Goal: Task Accomplishment & Management: Use online tool/utility

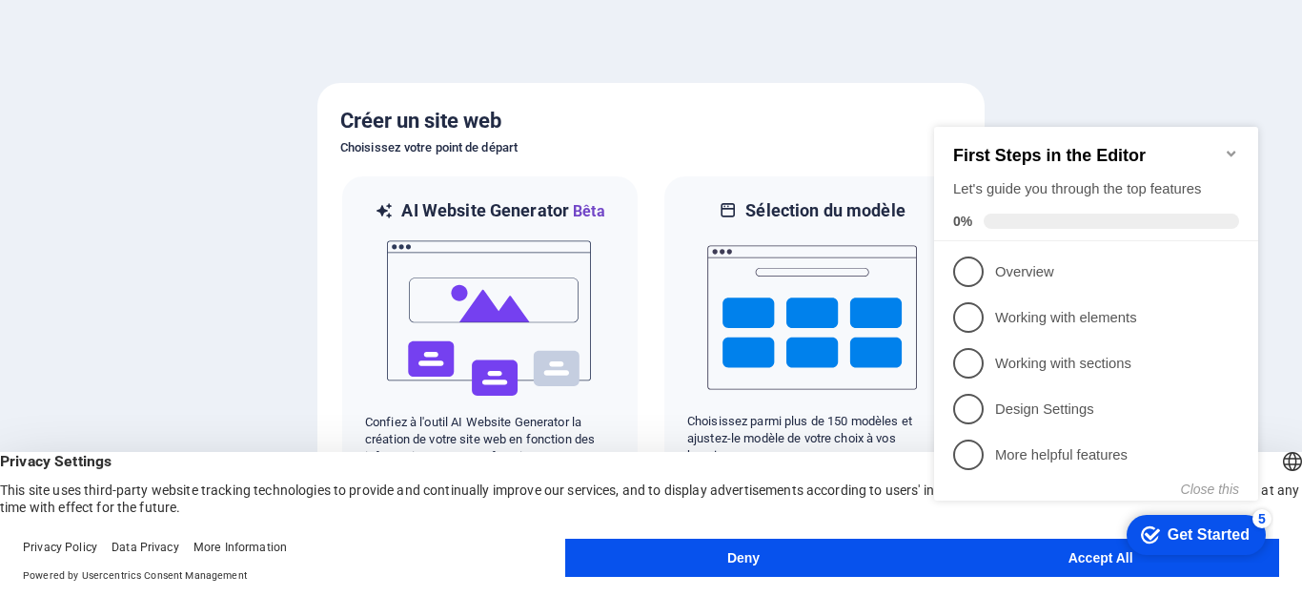
click div "checkmark Get Started 5 First Steps in the Editor Let's guide you through the t…"
click at [1079, 567] on button "Accept All" at bounding box center [1100, 558] width 357 height 38
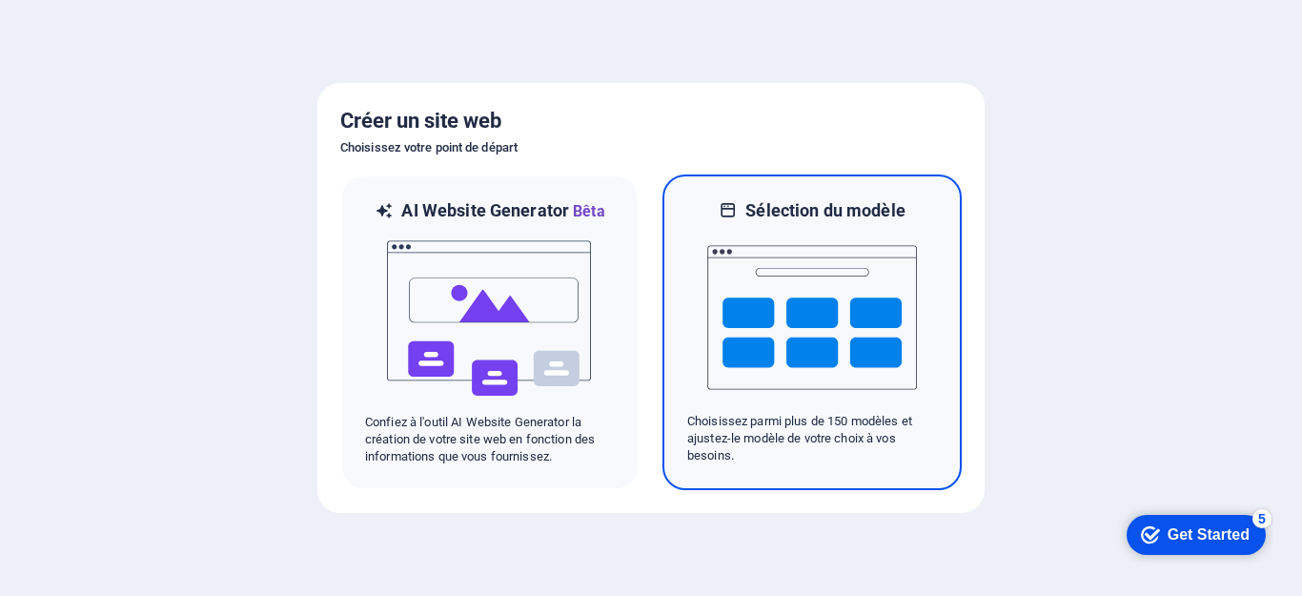
click at [823, 349] on img at bounding box center [812, 317] width 210 height 191
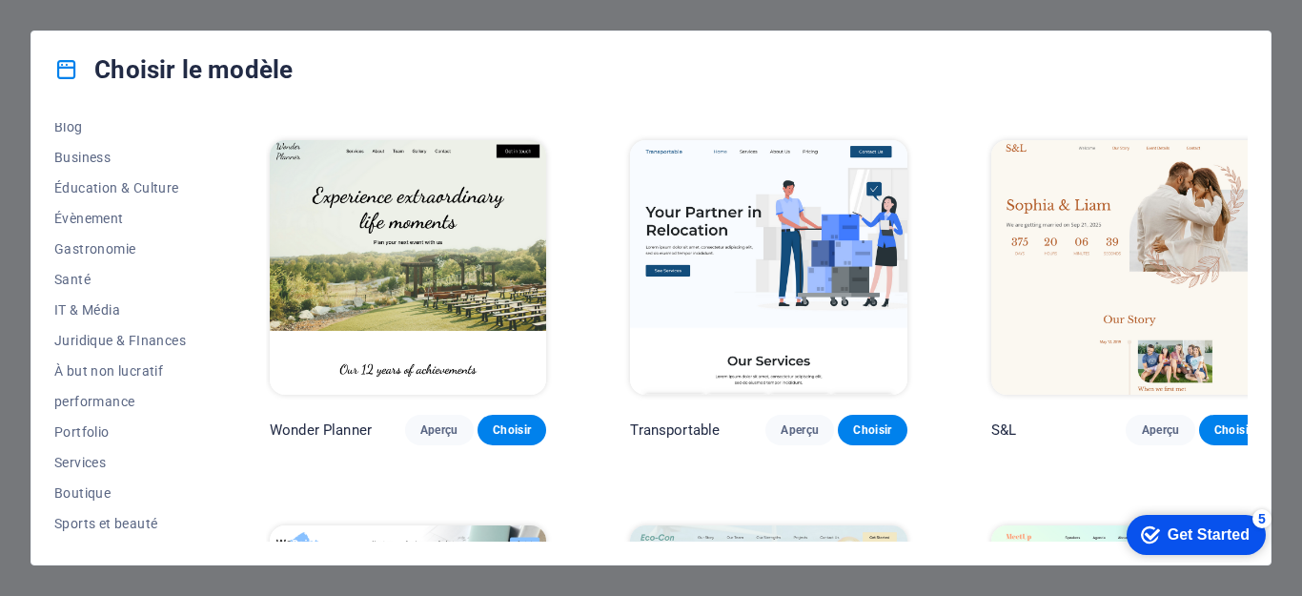
scroll to position [375, 0]
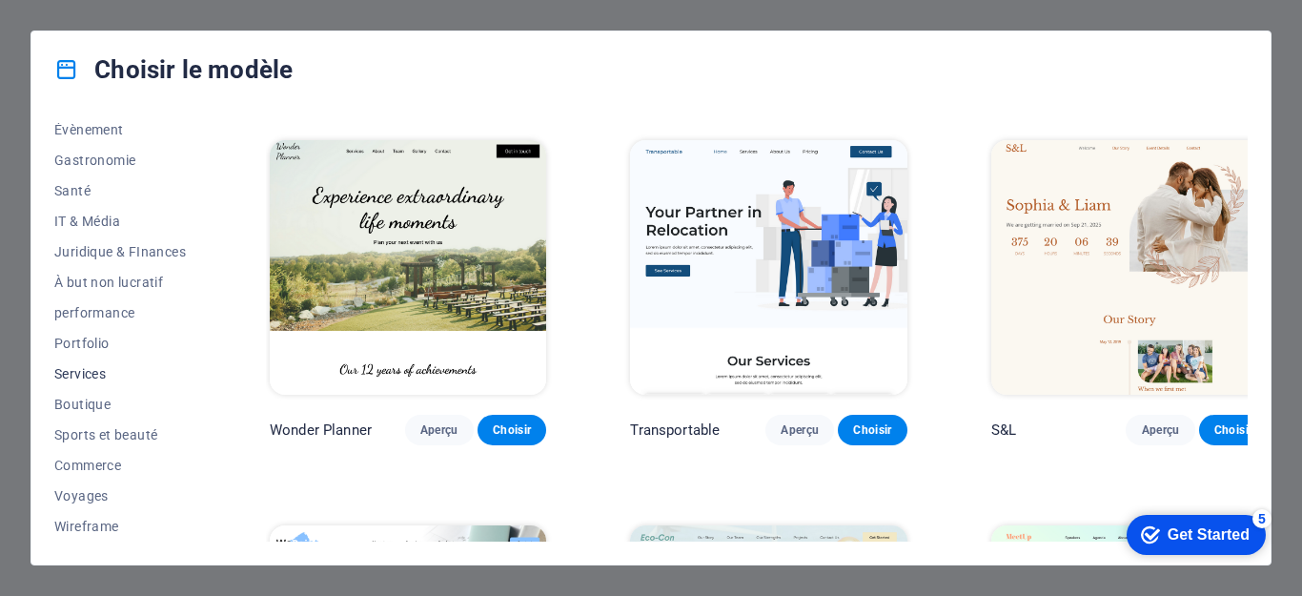
click at [103, 366] on span "Services" at bounding box center [120, 373] width 132 height 15
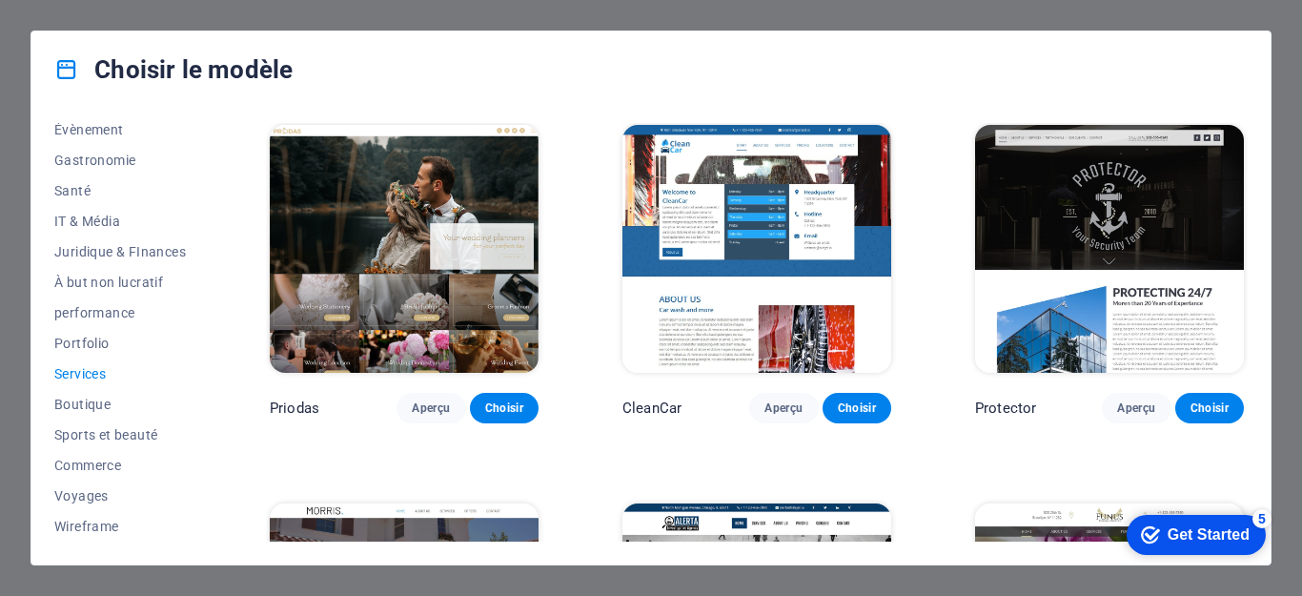
scroll to position [16, 0]
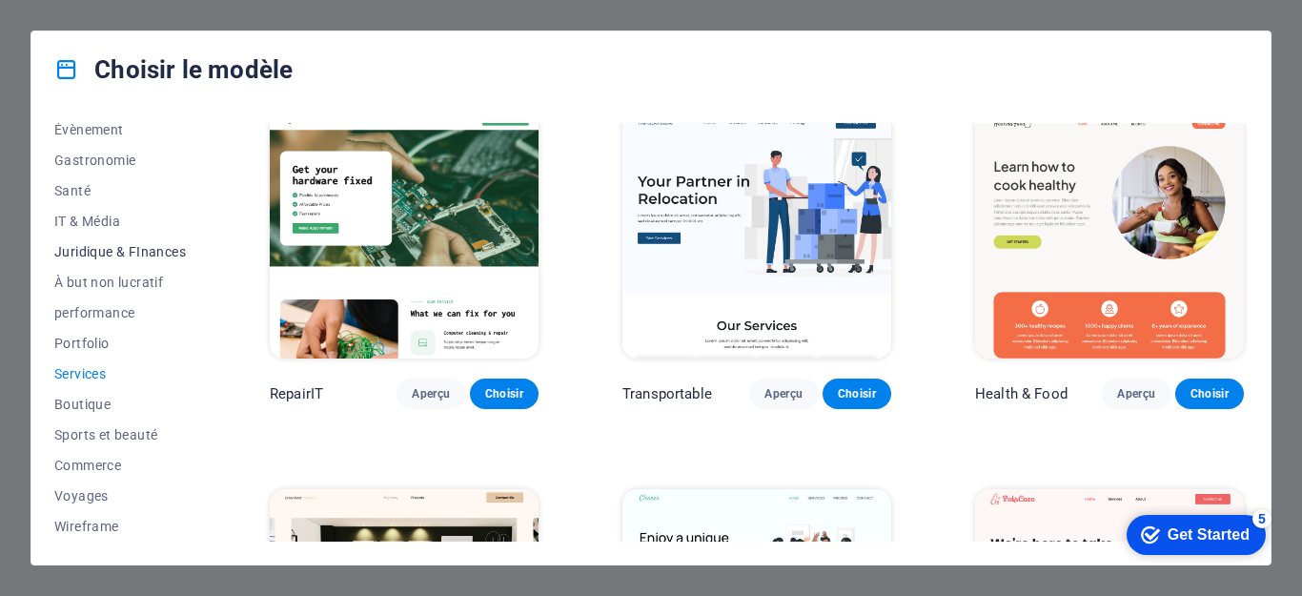
click at [109, 254] on span "Juridique & FInances" at bounding box center [120, 251] width 132 height 15
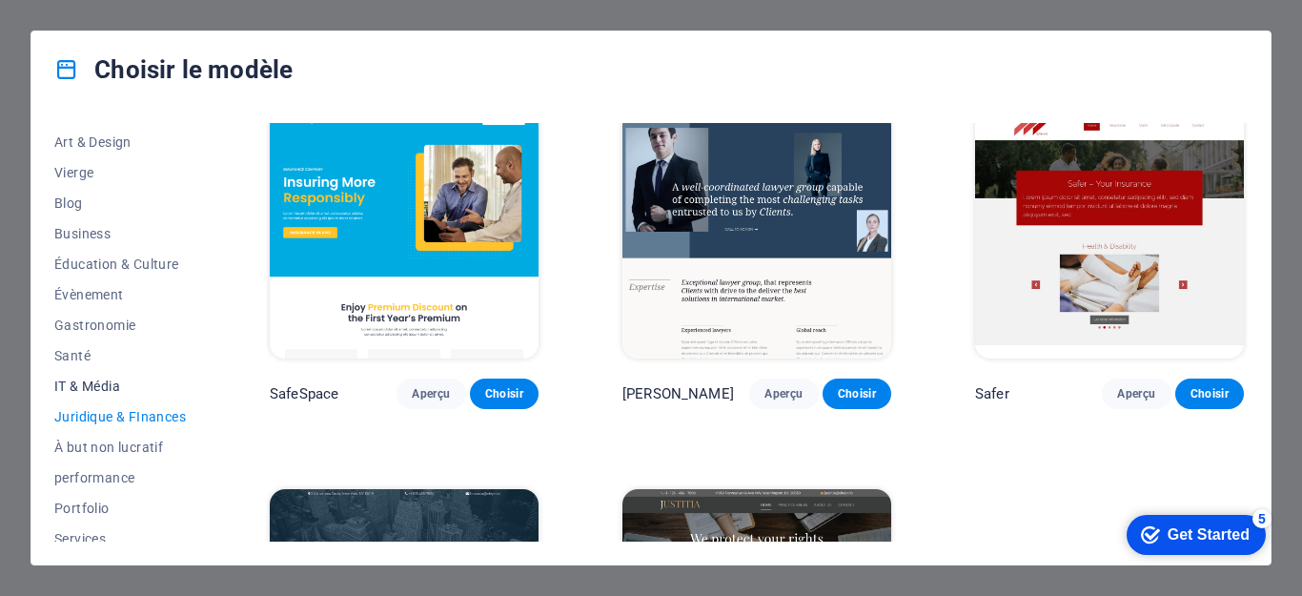
scroll to position [184, 0]
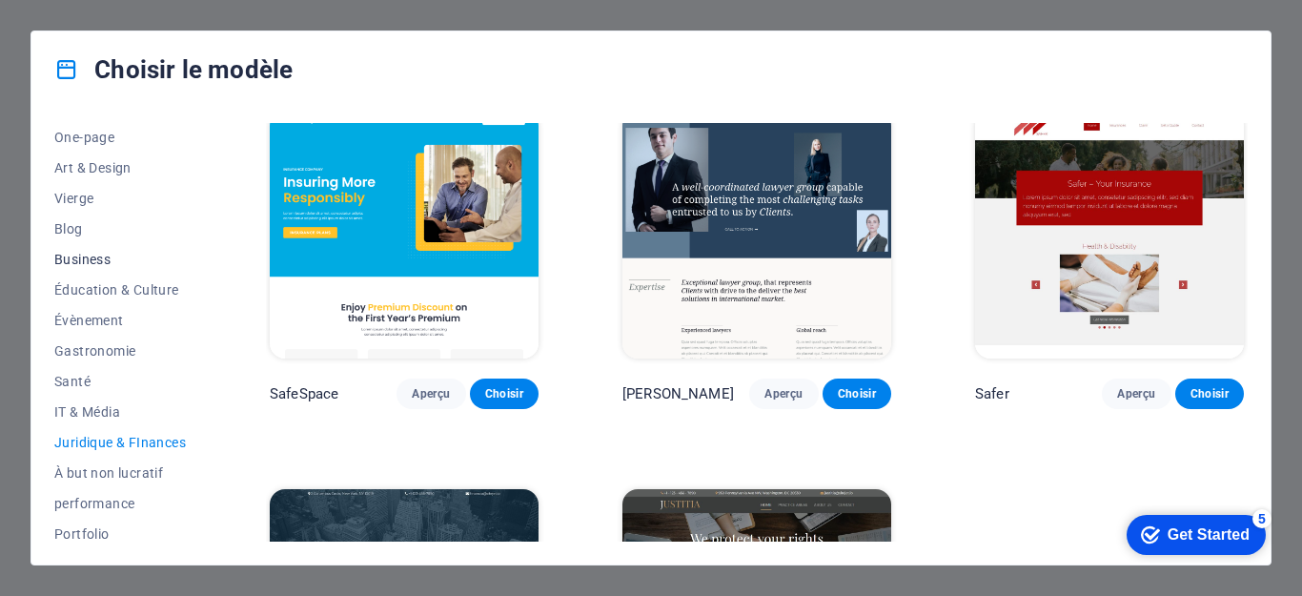
click at [99, 260] on span "Business" at bounding box center [120, 259] width 132 height 15
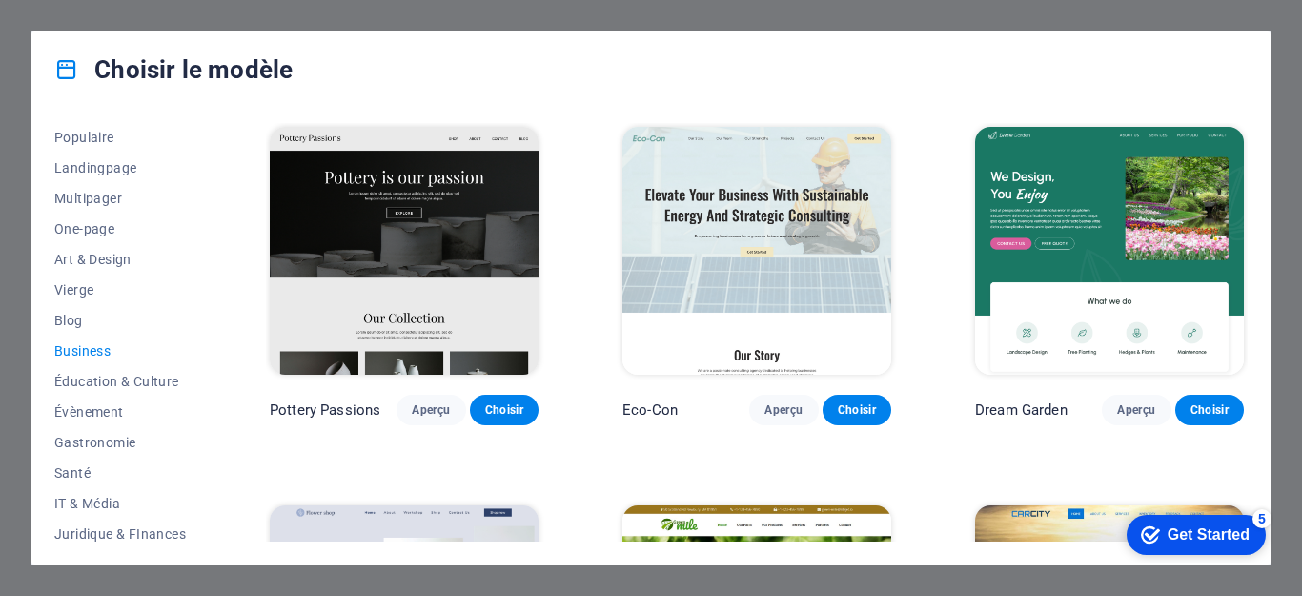
scroll to position [191, 0]
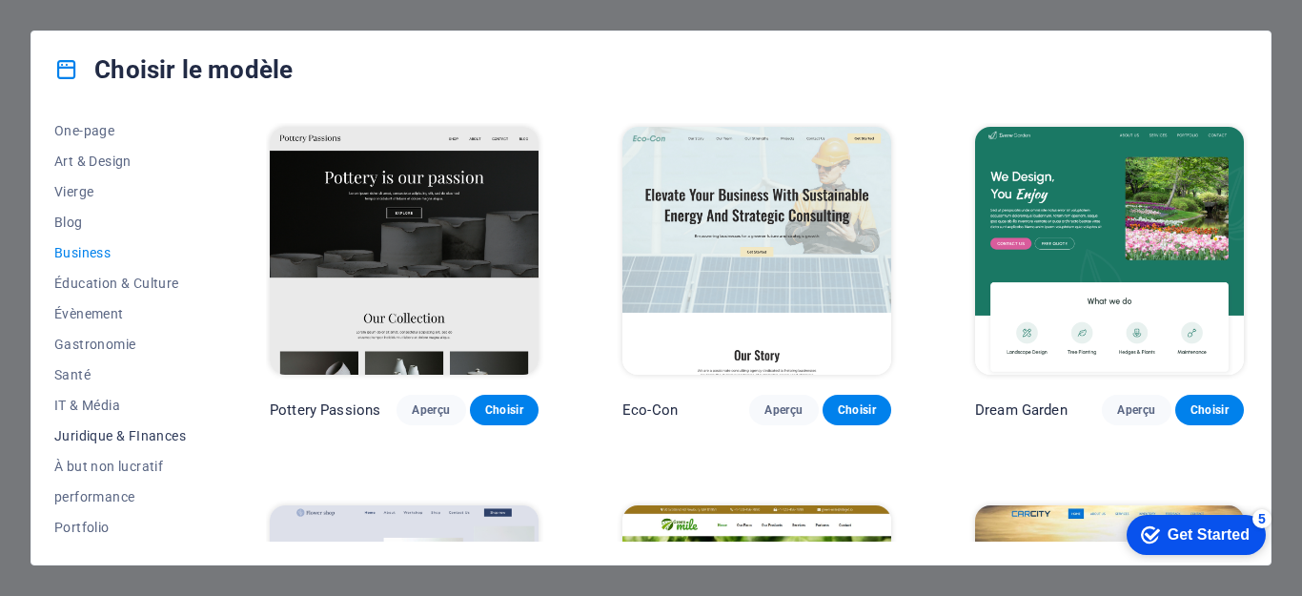
click at [119, 433] on span "Juridique & FInances" at bounding box center [120, 435] width 132 height 15
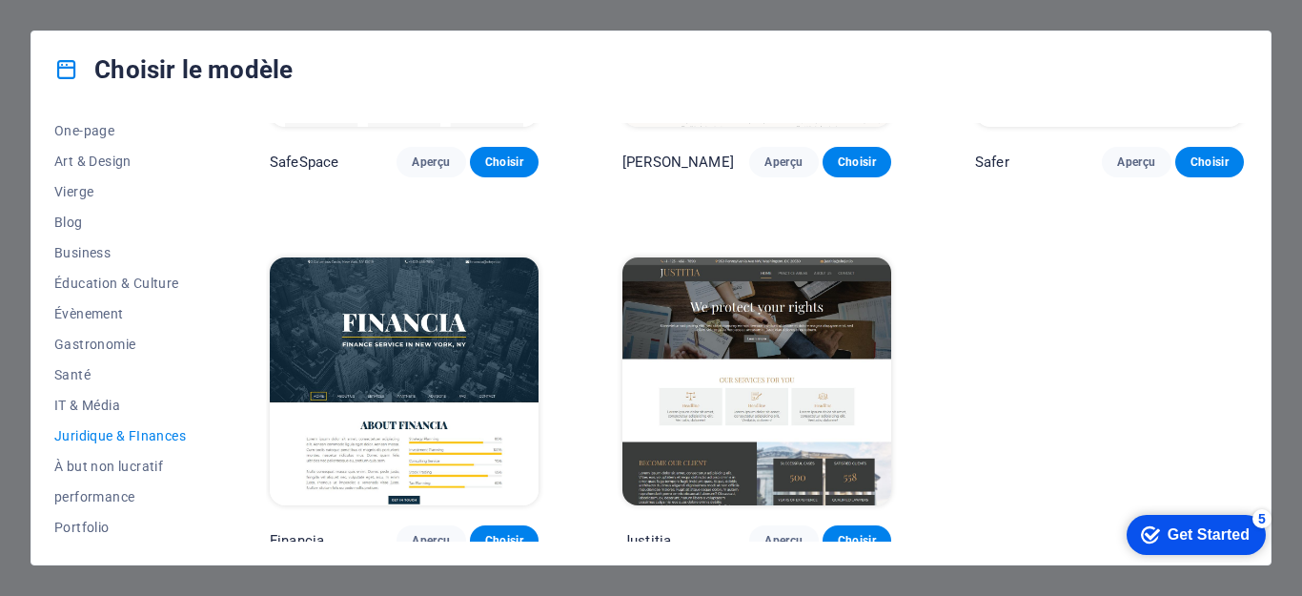
scroll to position [257, 0]
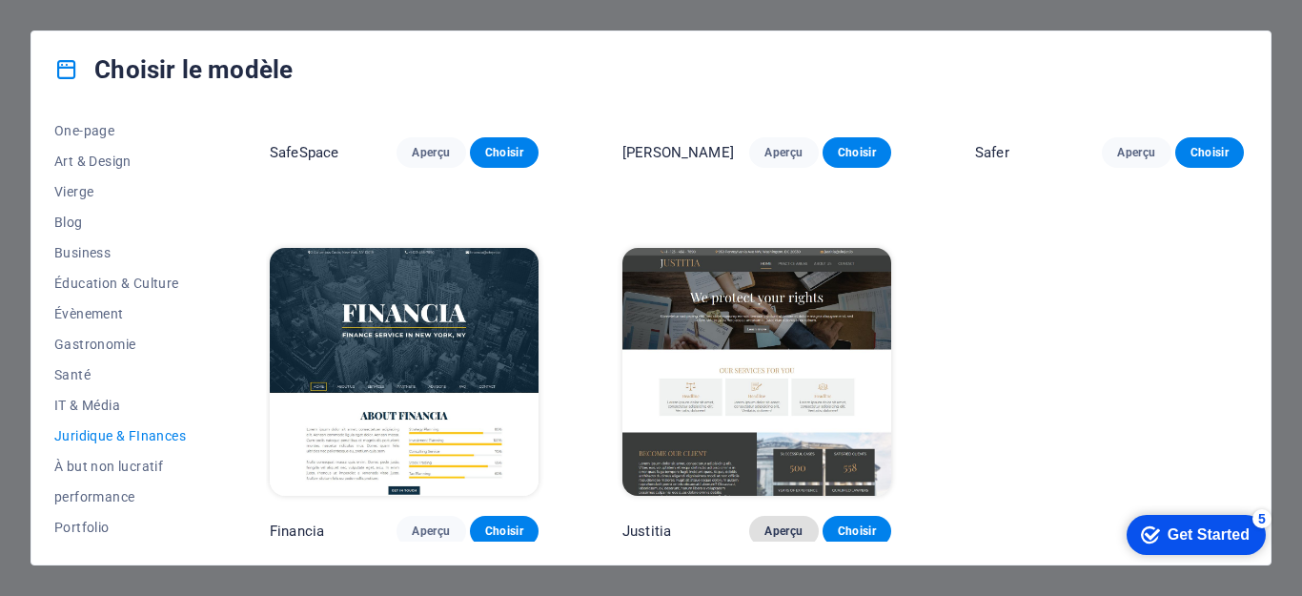
click at [772, 531] on span "Aperçu" at bounding box center [784, 530] width 38 height 15
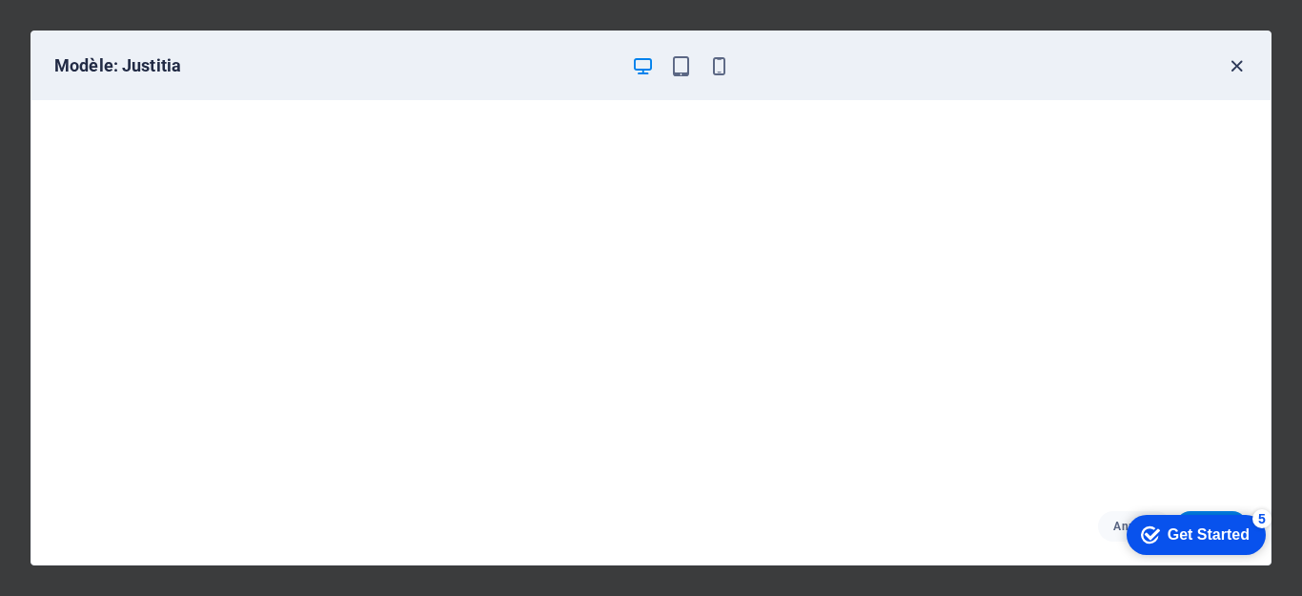
click at [1230, 61] on icon "button" at bounding box center [1237, 66] width 22 height 22
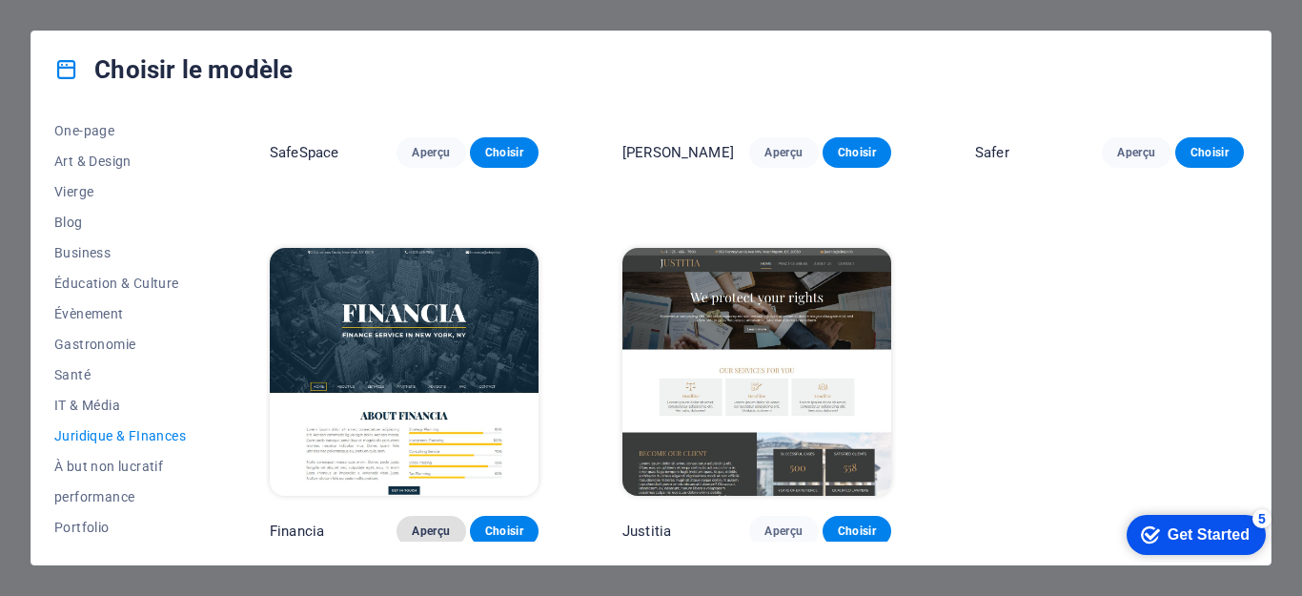
click at [443, 525] on span "Aperçu" at bounding box center [431, 530] width 38 height 15
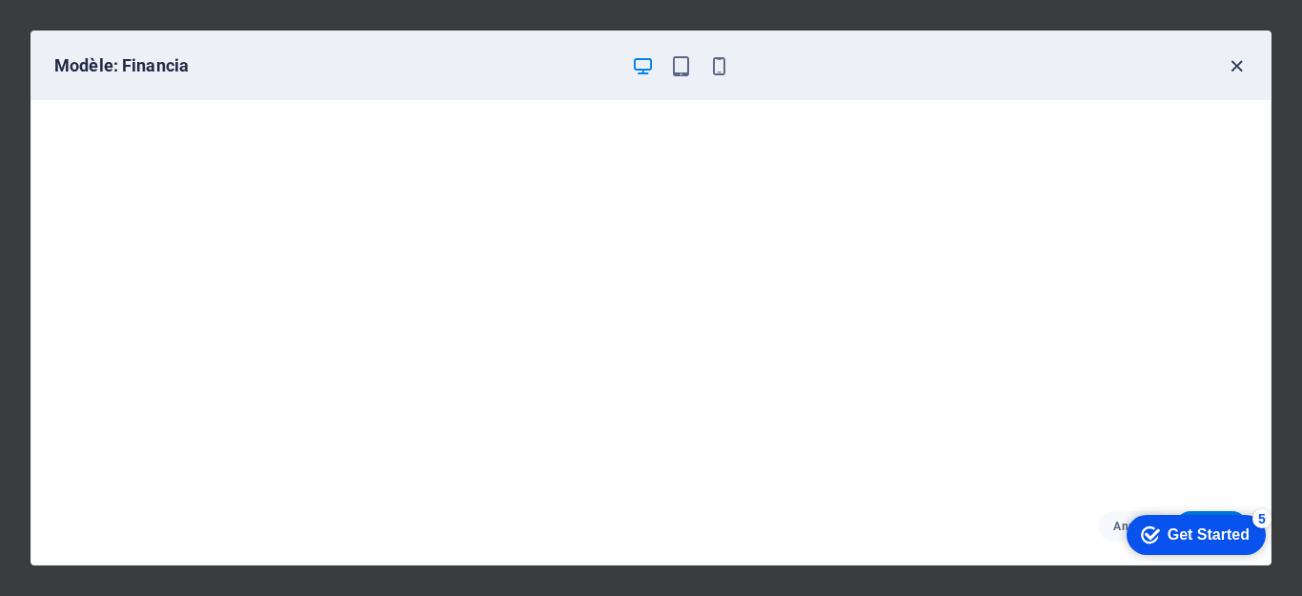
click at [1230, 56] on icon "button" at bounding box center [1237, 66] width 22 height 22
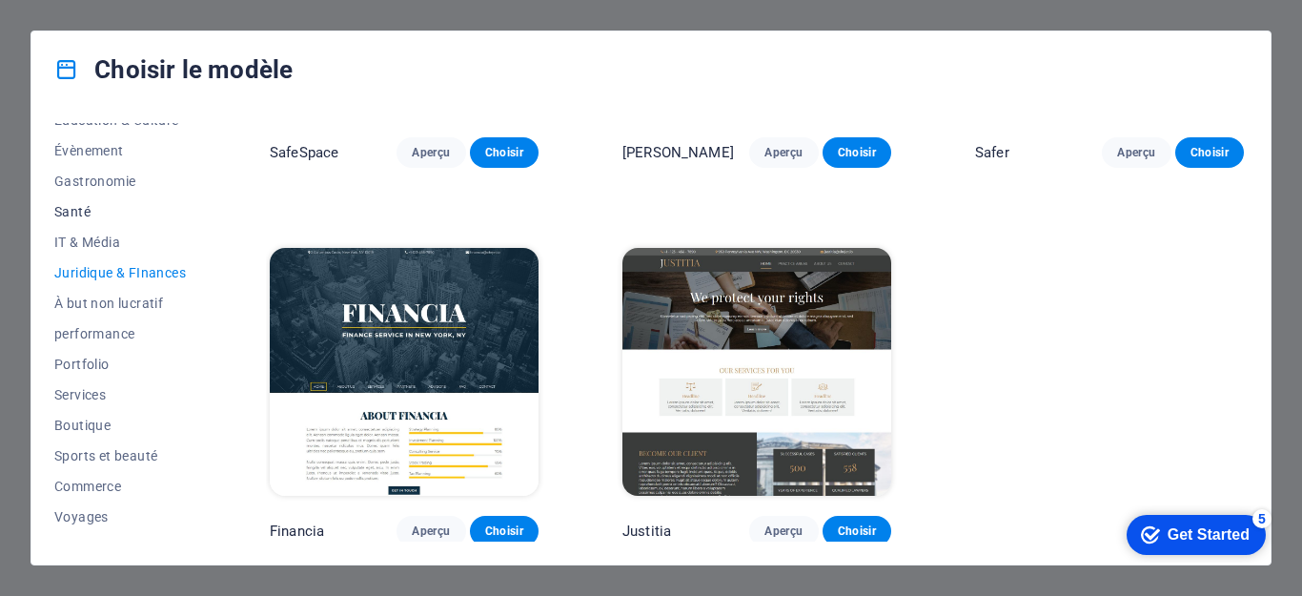
scroll to position [375, 0]
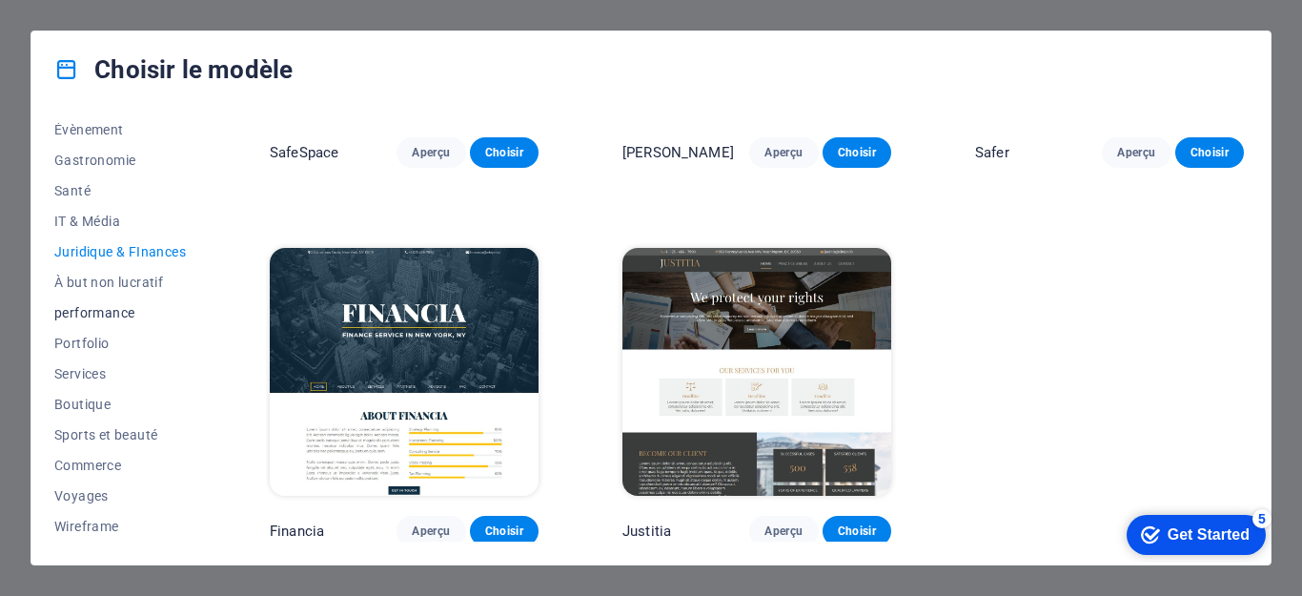
click at [124, 307] on span "performance" at bounding box center [120, 312] width 132 height 15
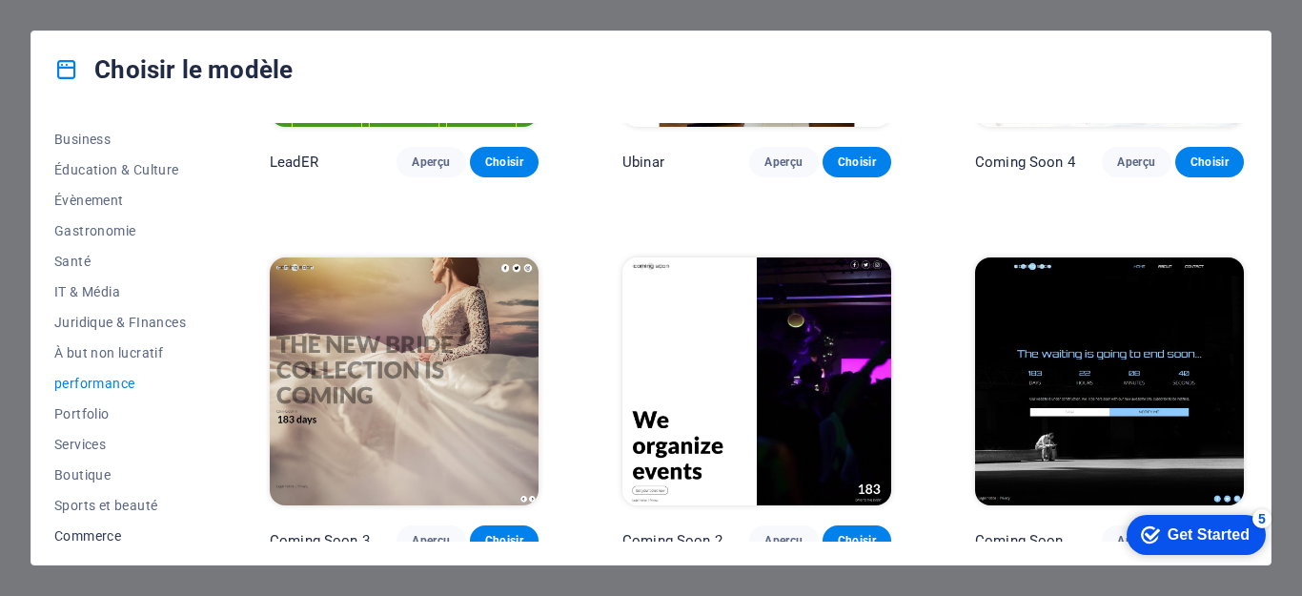
scroll to position [279, 0]
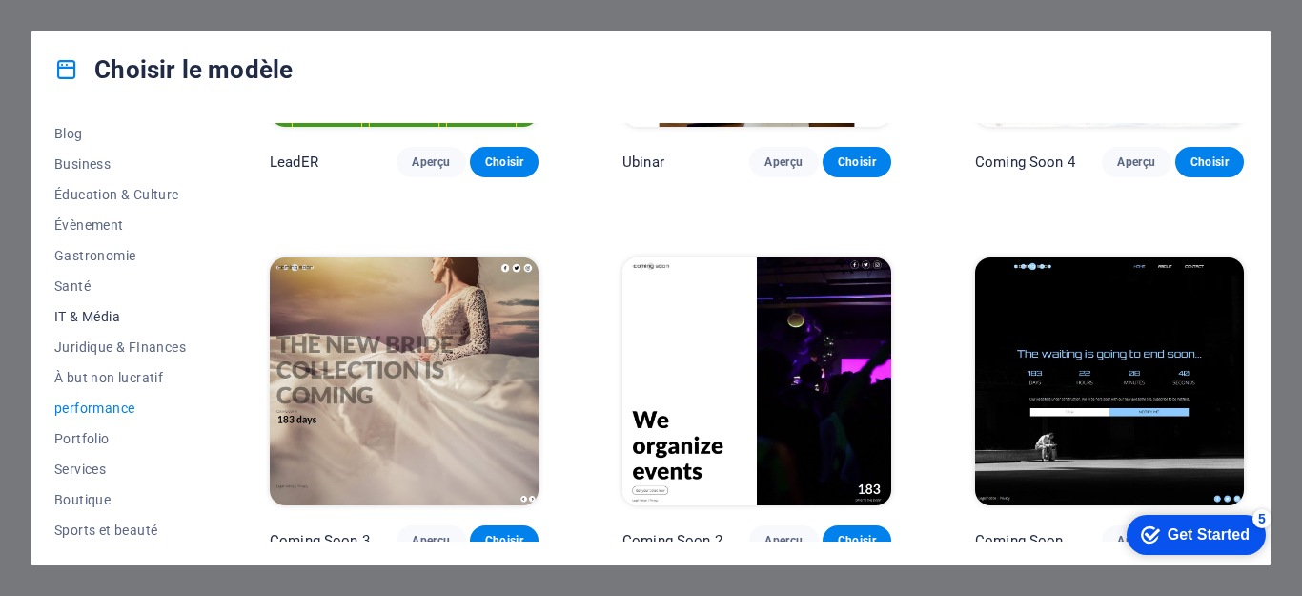
click at [98, 317] on span "IT & Média" at bounding box center [120, 316] width 132 height 15
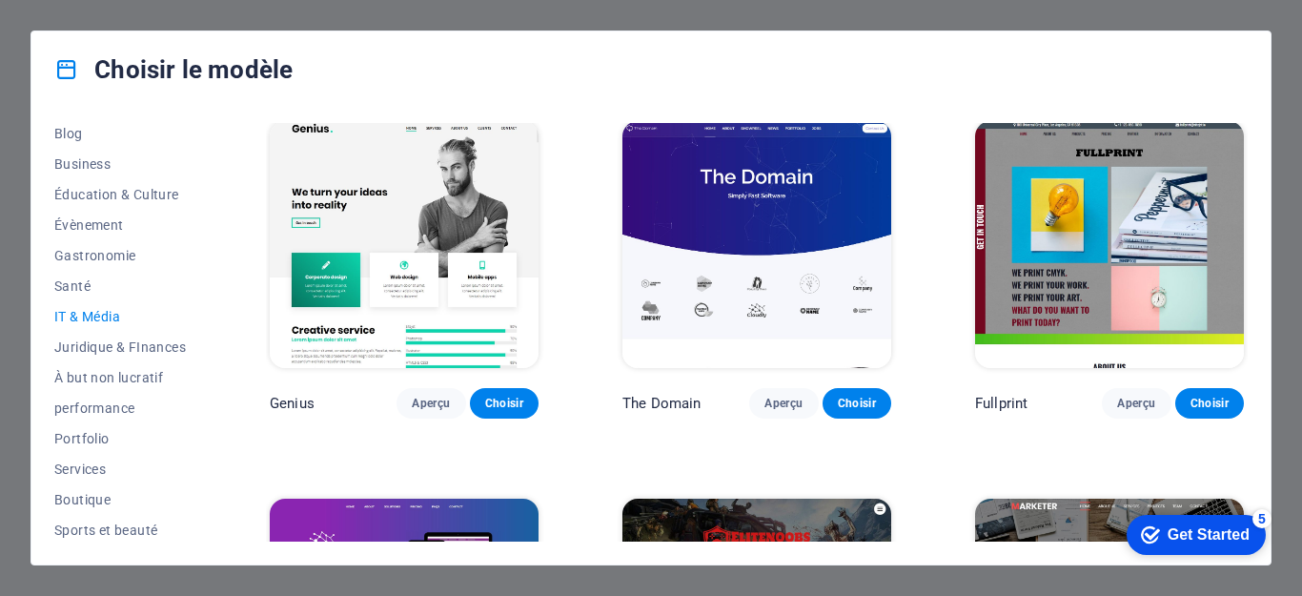
scroll to position [1009, 0]
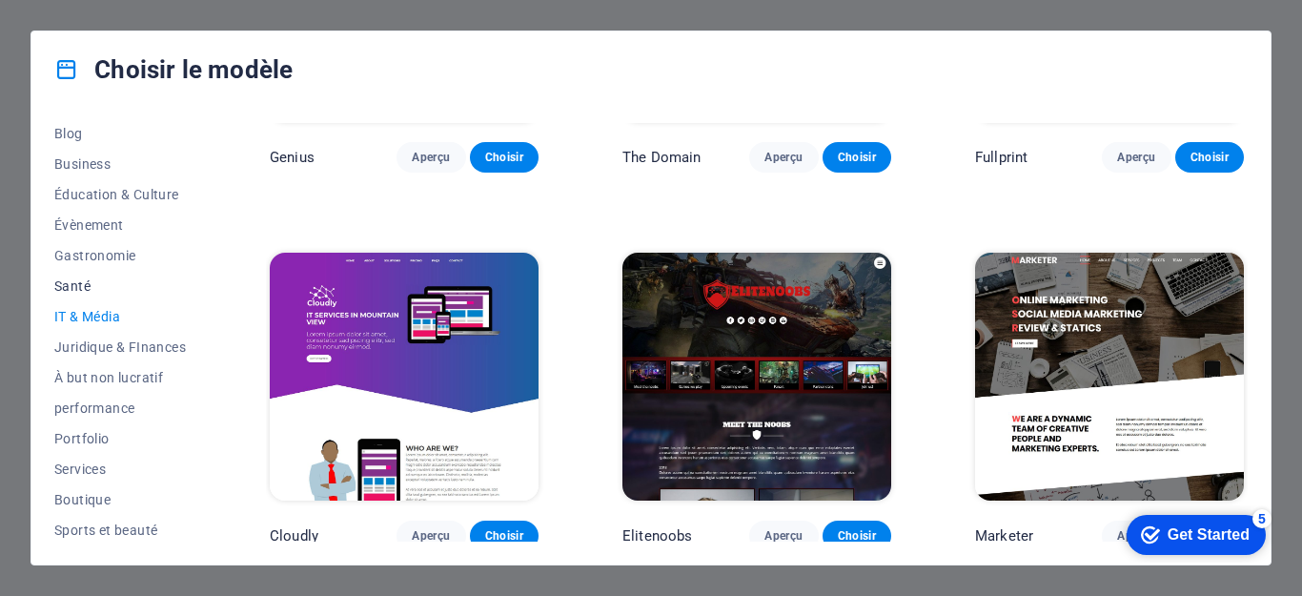
click at [79, 292] on span "Santé" at bounding box center [120, 285] width 132 height 15
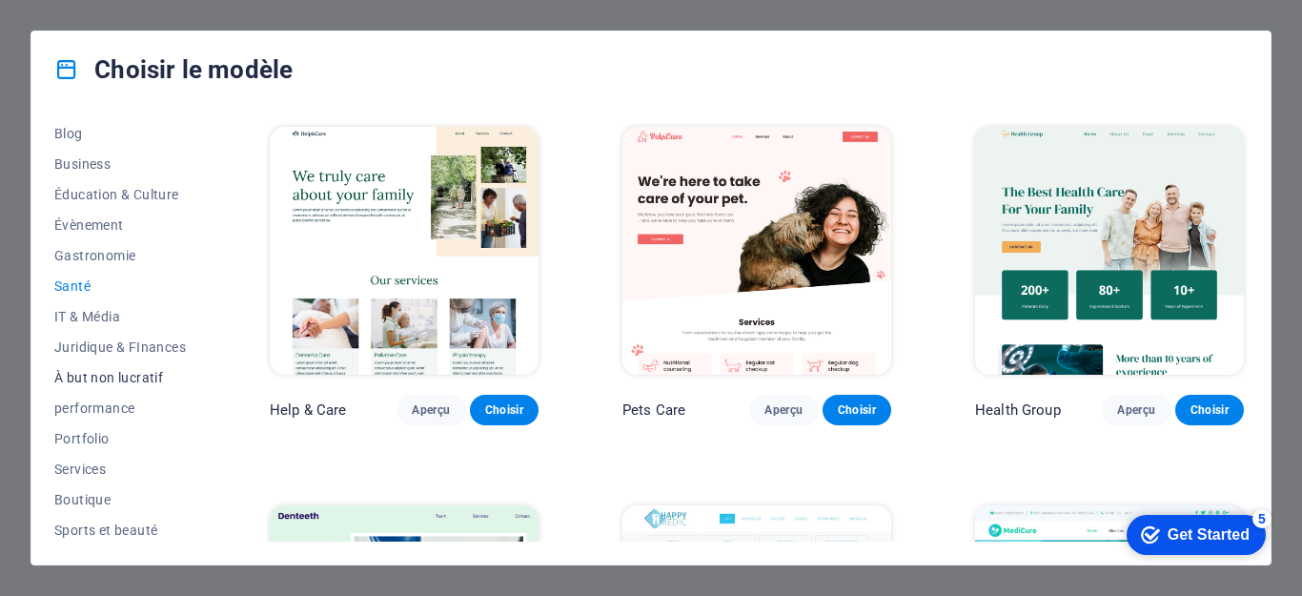
scroll to position [375, 0]
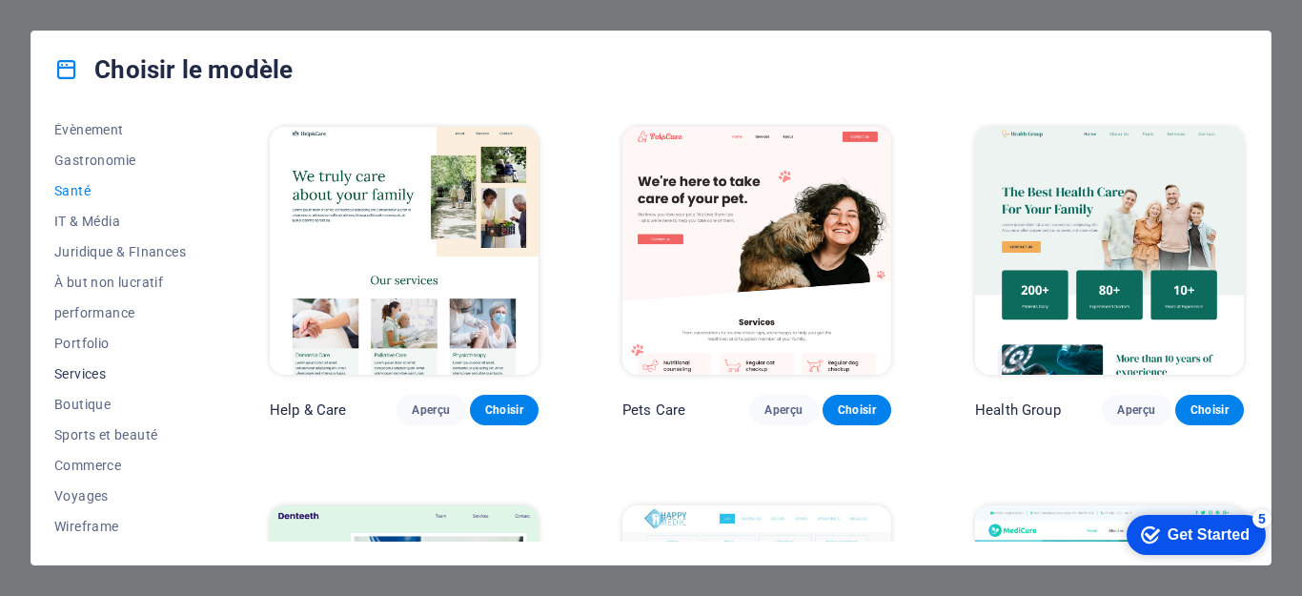
click at [95, 378] on span "Services" at bounding box center [120, 373] width 132 height 15
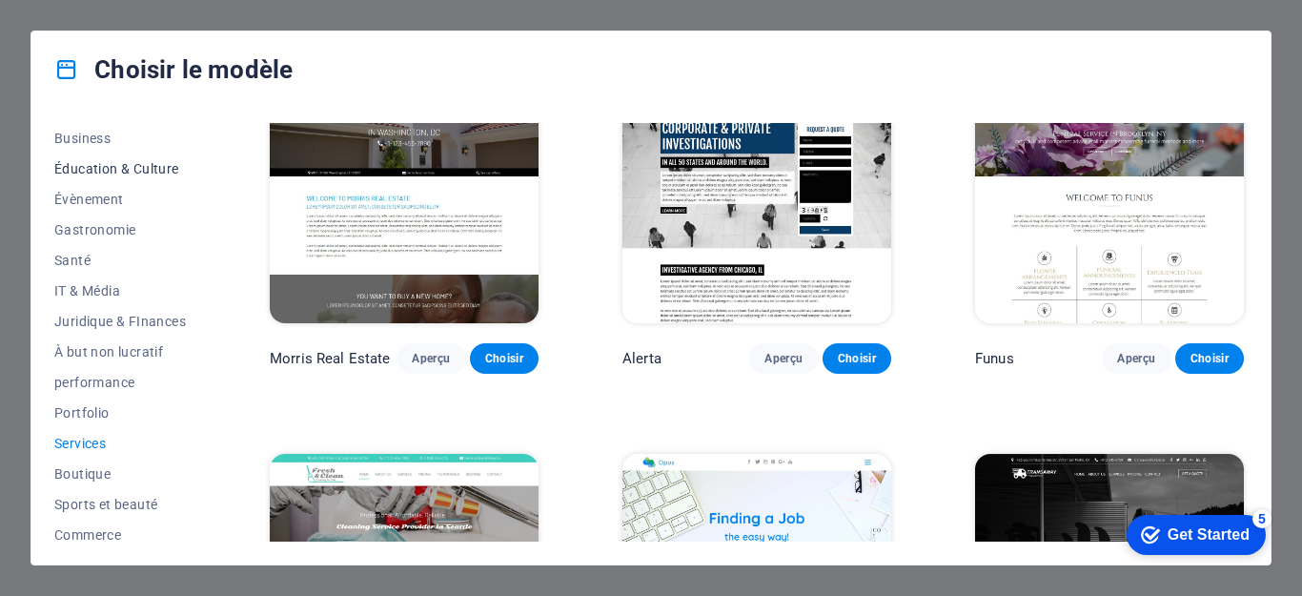
scroll to position [184, 0]
click at [90, 320] on span "Évènement" at bounding box center [120, 320] width 132 height 15
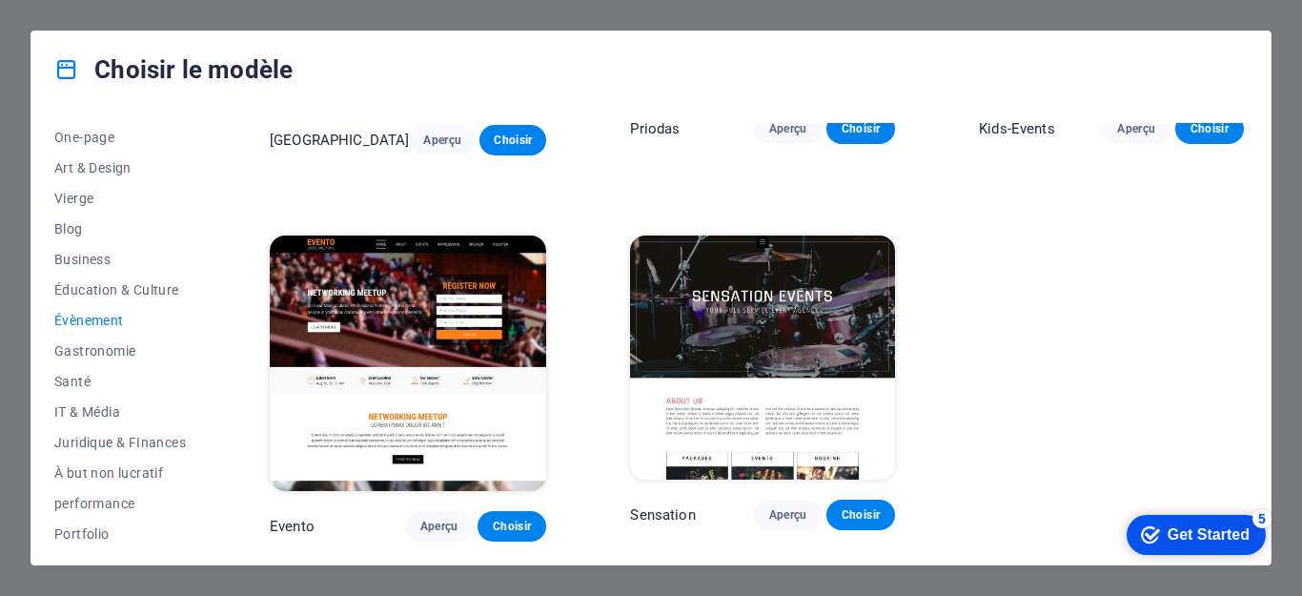
scroll to position [633, 0]
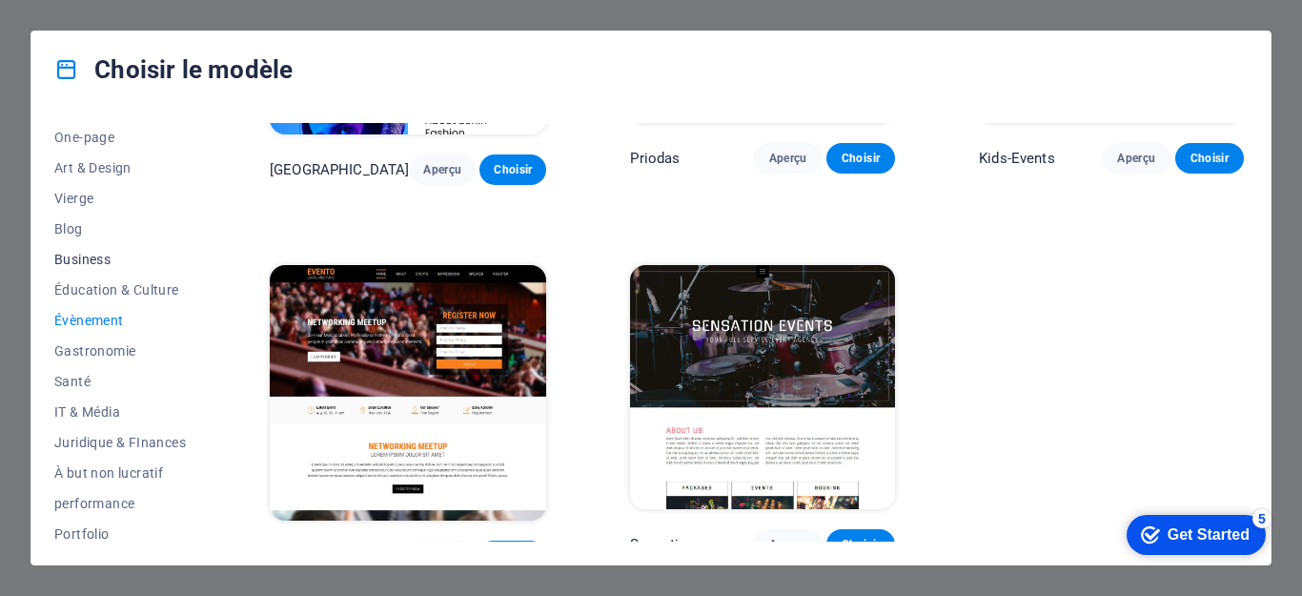
click at [91, 265] on span "Business" at bounding box center [120, 259] width 132 height 15
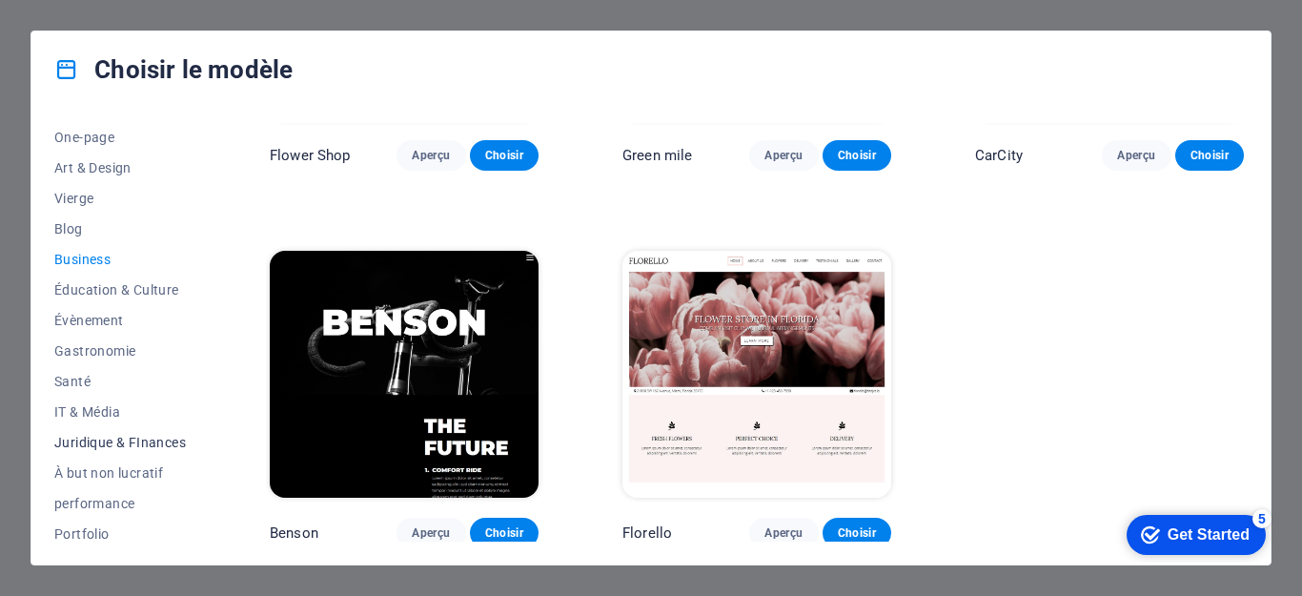
click at [127, 438] on span "Juridique & FInances" at bounding box center [120, 442] width 132 height 15
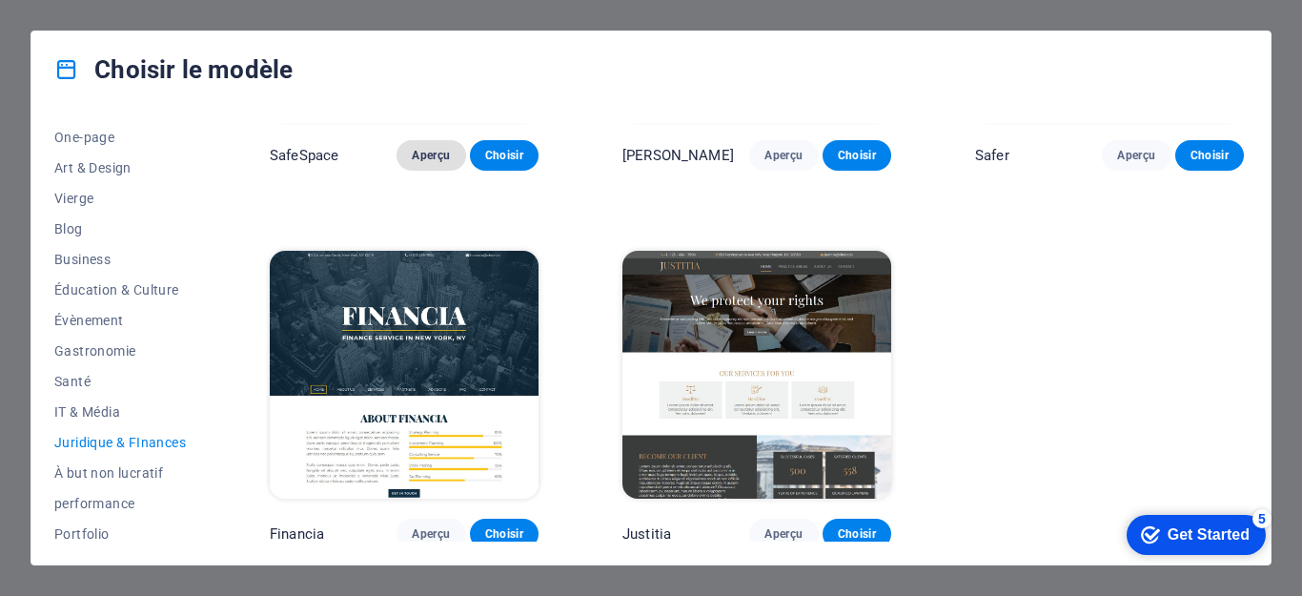
scroll to position [257, 0]
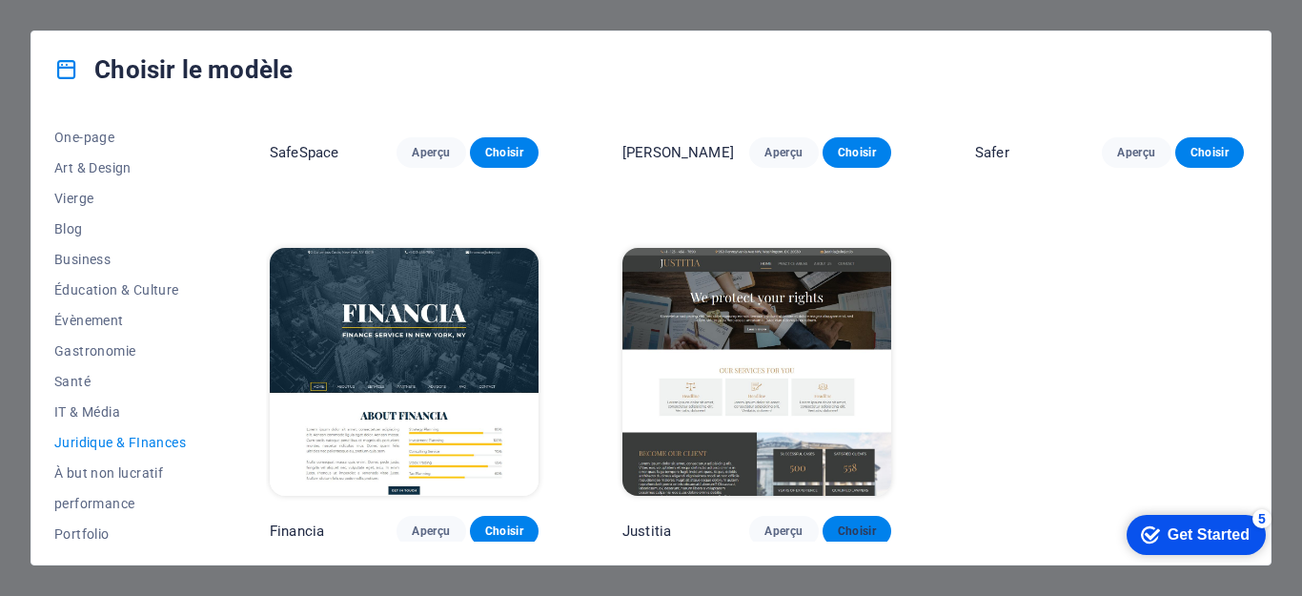
click at [855, 527] on span "Choisir" at bounding box center [857, 530] width 38 height 15
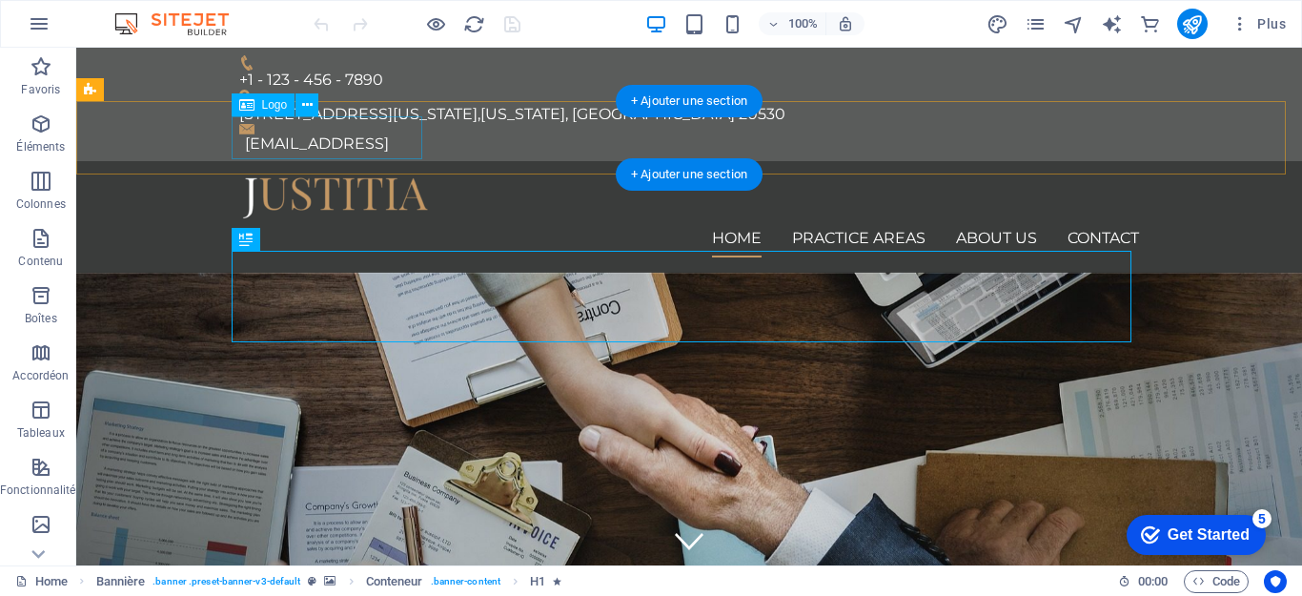
click at [330, 176] on div at bounding box center [689, 197] width 900 height 43
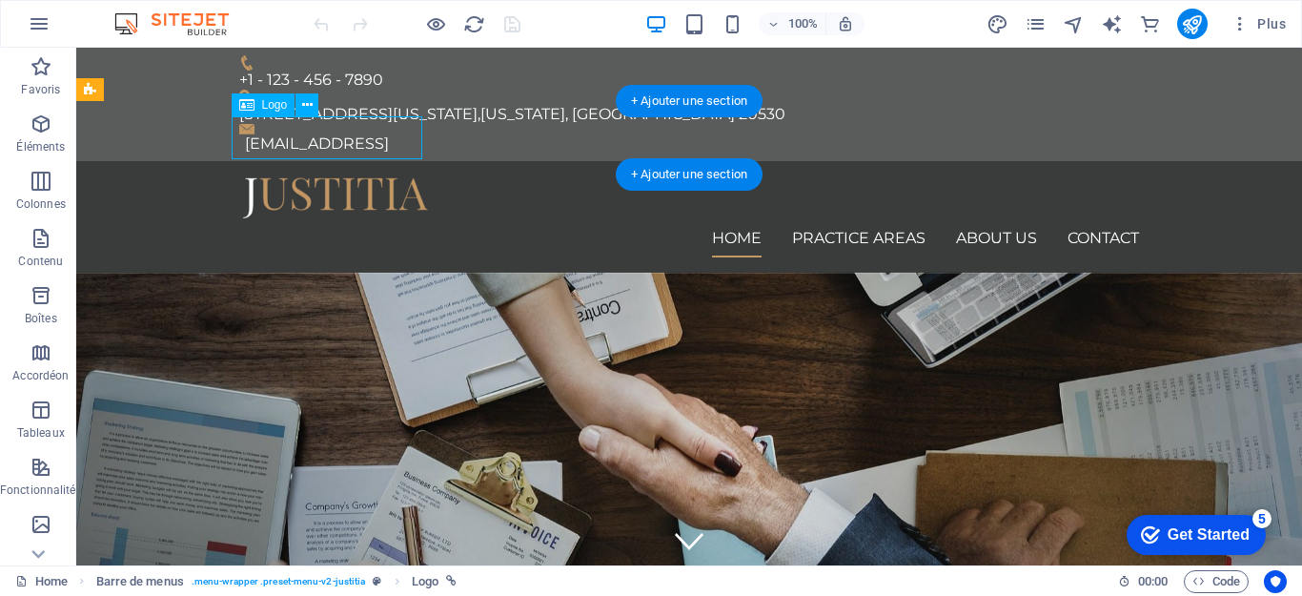
click at [334, 176] on div at bounding box center [689, 197] width 900 height 43
select select "px"
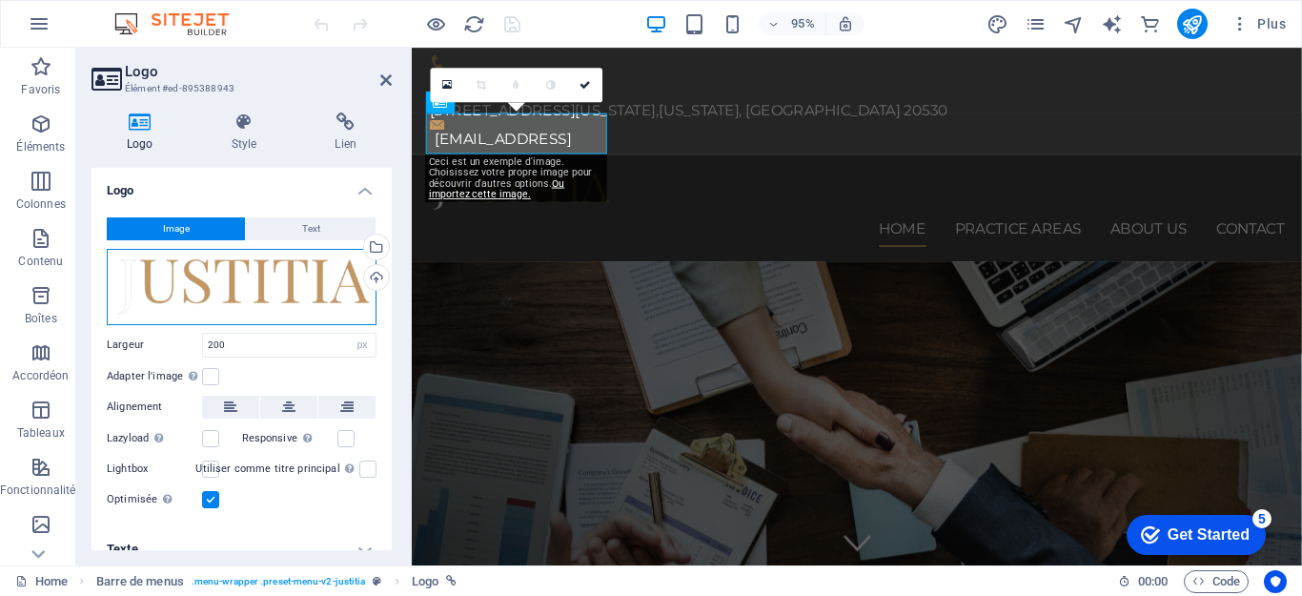
click at [275, 279] on div "Glissez les fichiers ici, cliquez pour choisir les fichiers ou sélectionnez les…" at bounding box center [242, 287] width 270 height 76
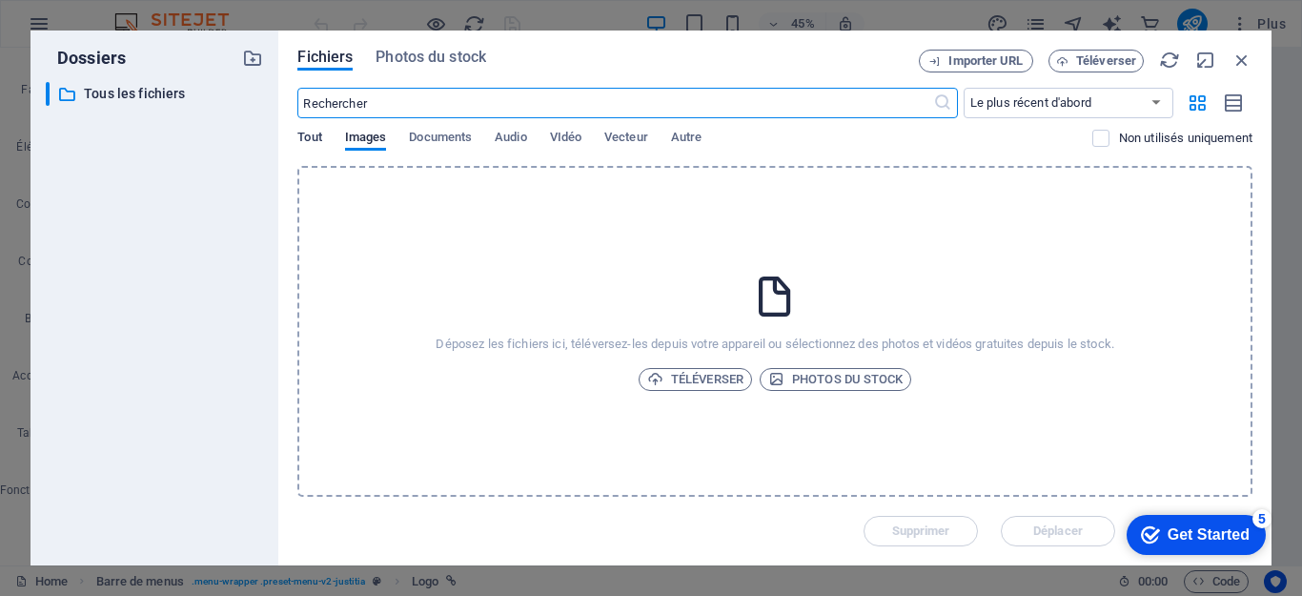
click at [309, 139] on span "Tout" at bounding box center [309, 139] width 24 height 27
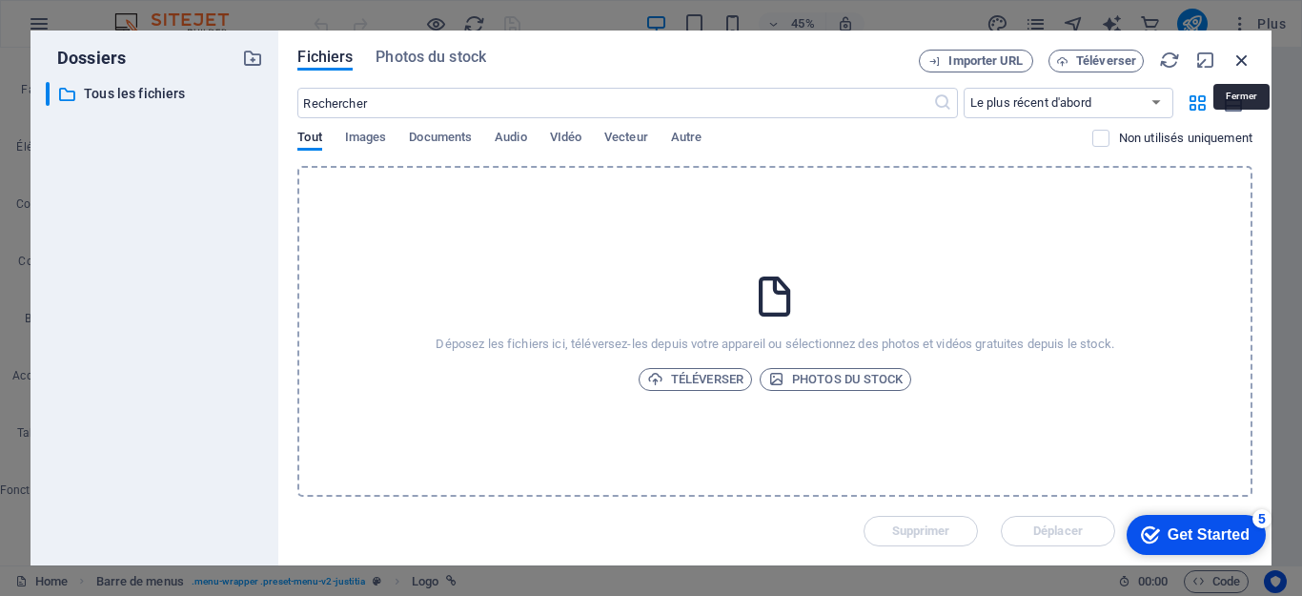
click at [1249, 57] on icon "button" at bounding box center [1242, 60] width 21 height 21
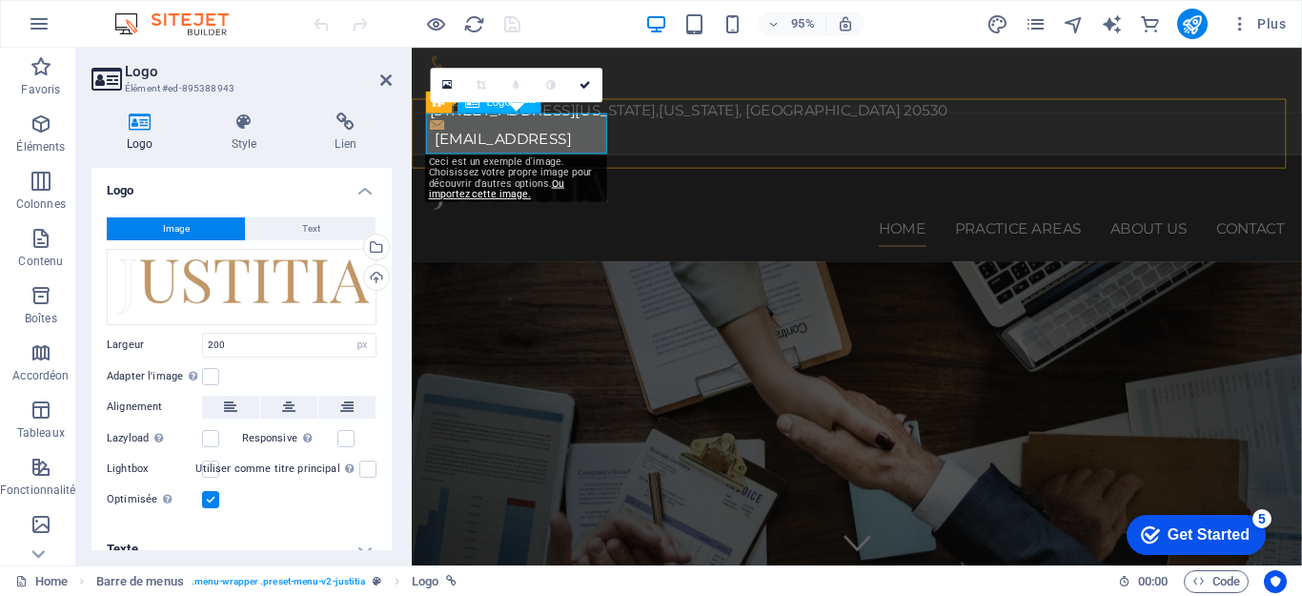
click at [515, 176] on div at bounding box center [881, 197] width 900 height 43
click at [455, 176] on div at bounding box center [881, 197] width 900 height 43
click at [380, 82] on icon at bounding box center [385, 79] width 11 height 15
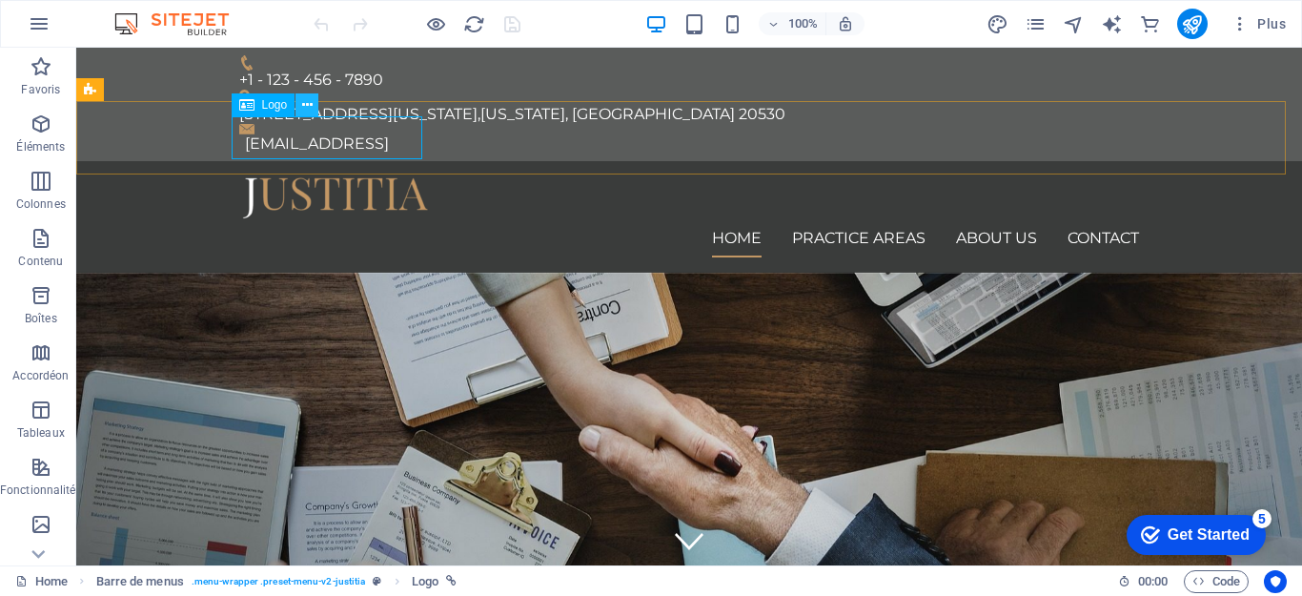
click at [304, 106] on icon at bounding box center [307, 105] width 10 height 20
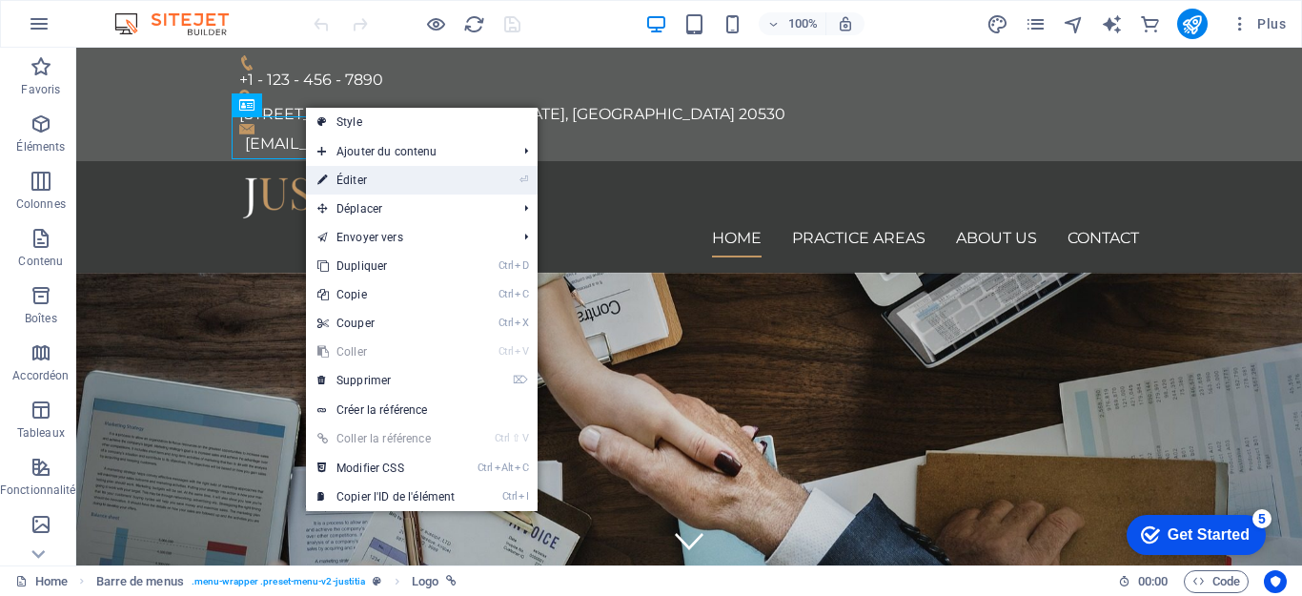
click at [339, 186] on link "⏎ Éditer" at bounding box center [386, 180] width 160 height 29
select select "px"
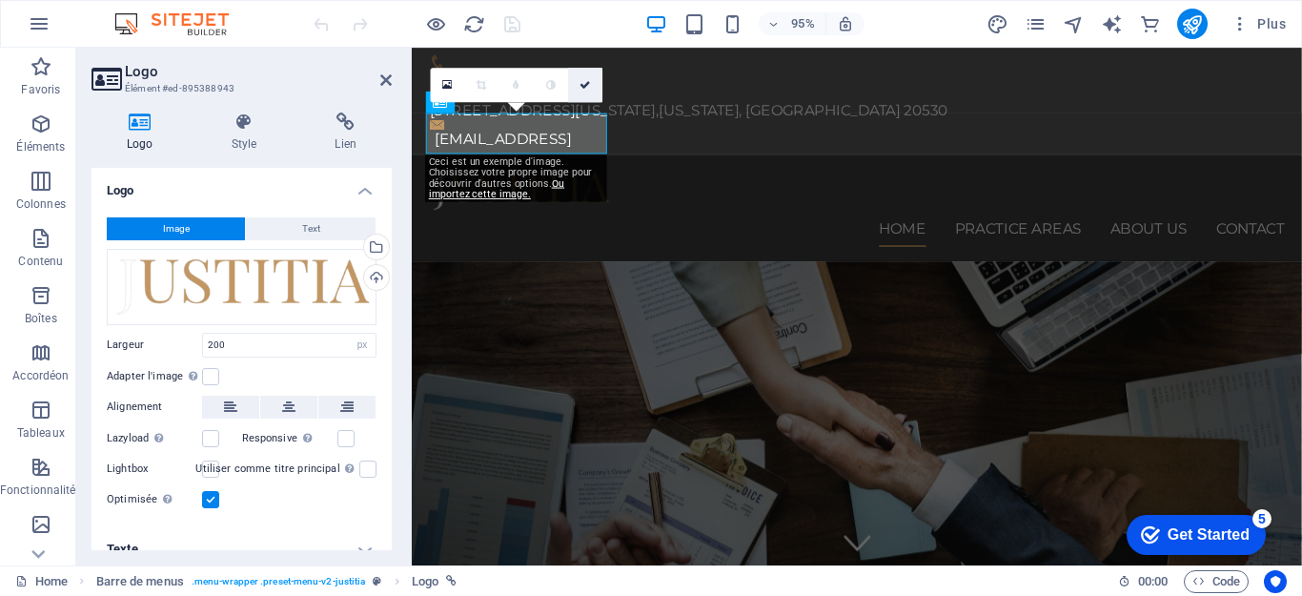
click at [579, 85] on link at bounding box center [585, 85] width 34 height 34
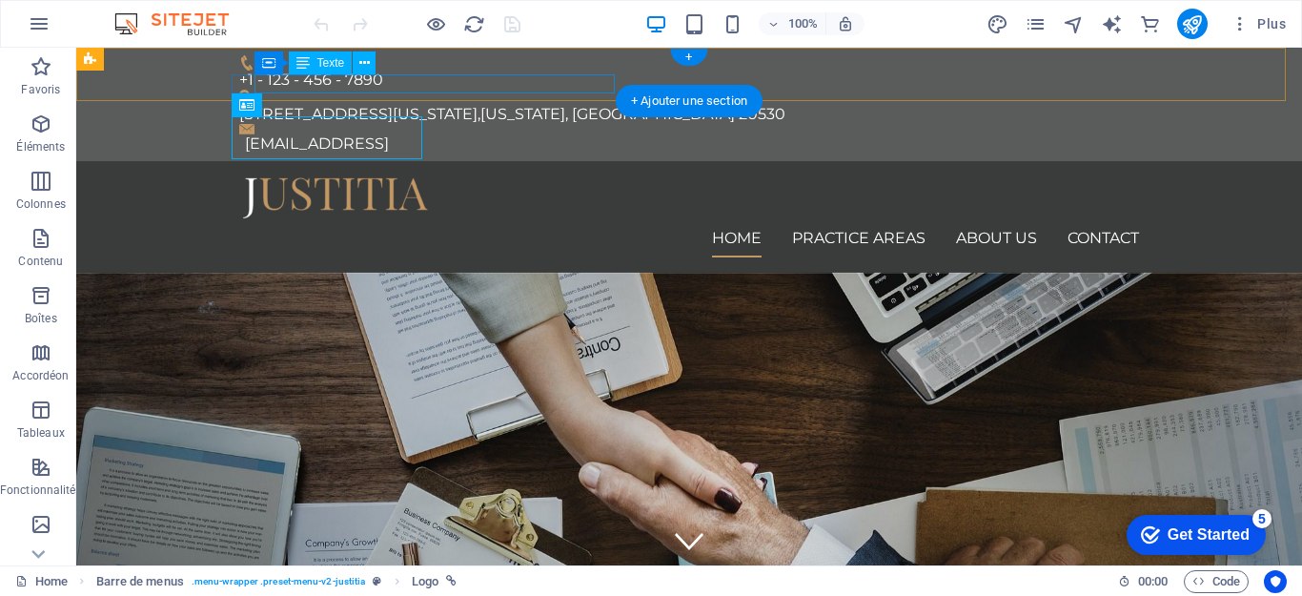
click at [346, 134] on div "[EMAIL_ADDRESS]" at bounding box center [692, 143] width 894 height 19
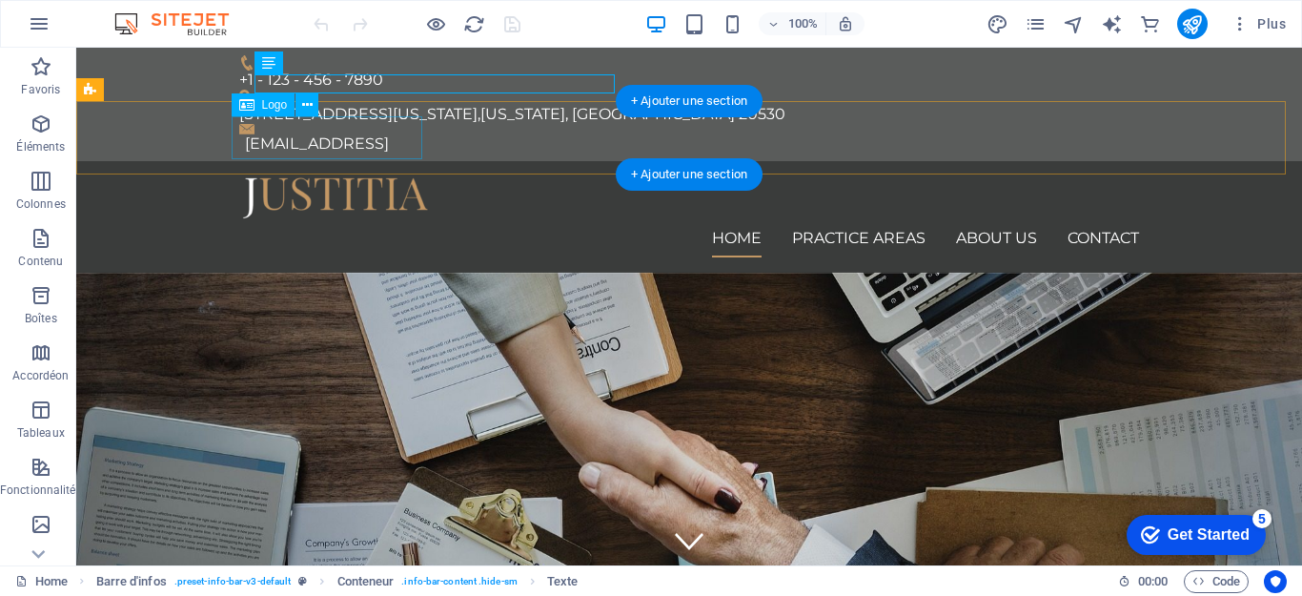
click at [356, 176] on div at bounding box center [689, 197] width 900 height 43
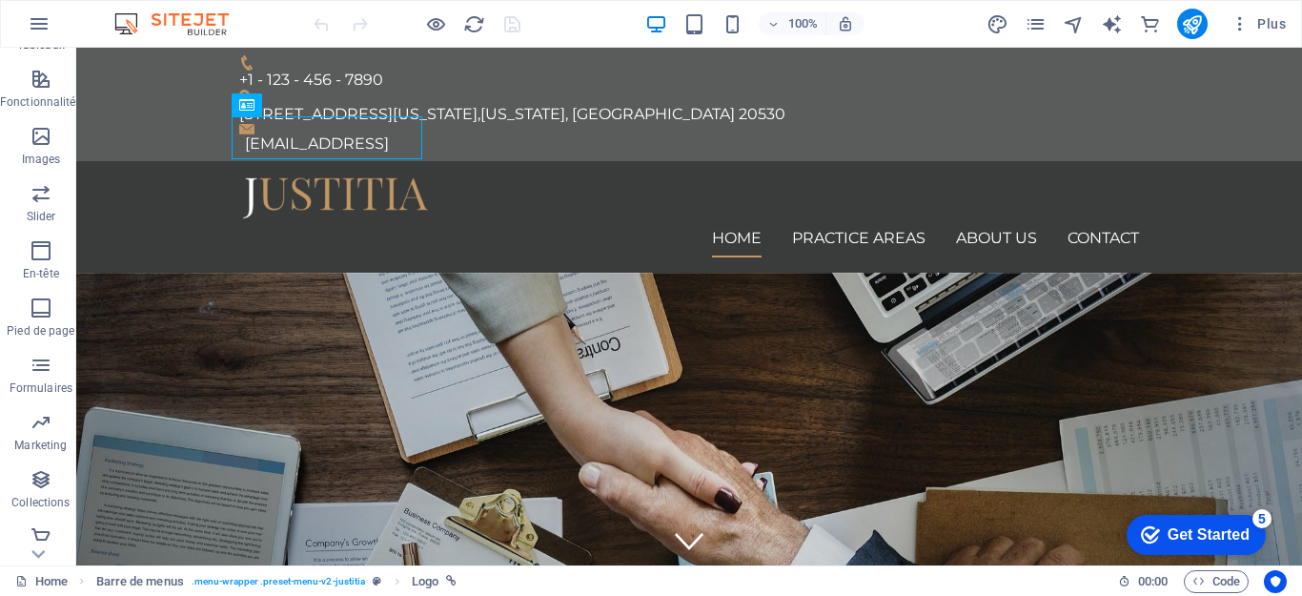
scroll to position [398, 0]
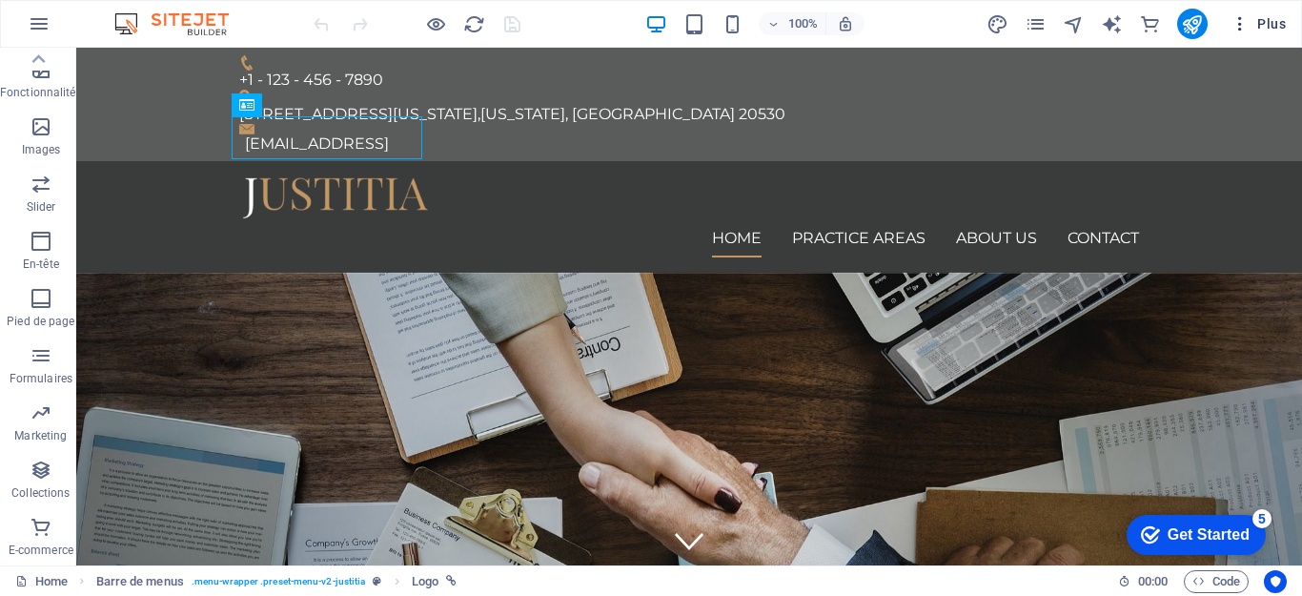
click at [1237, 23] on icon "button" at bounding box center [1240, 23] width 19 height 19
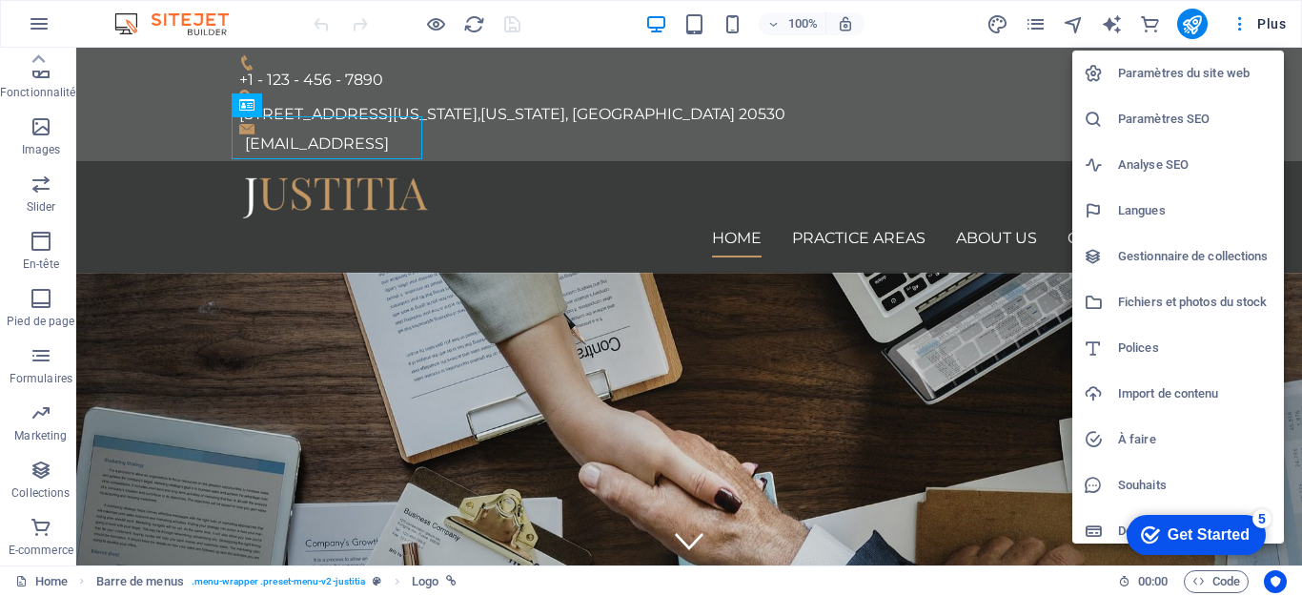
click at [1136, 210] on h6 "Langues" at bounding box center [1195, 210] width 154 height 23
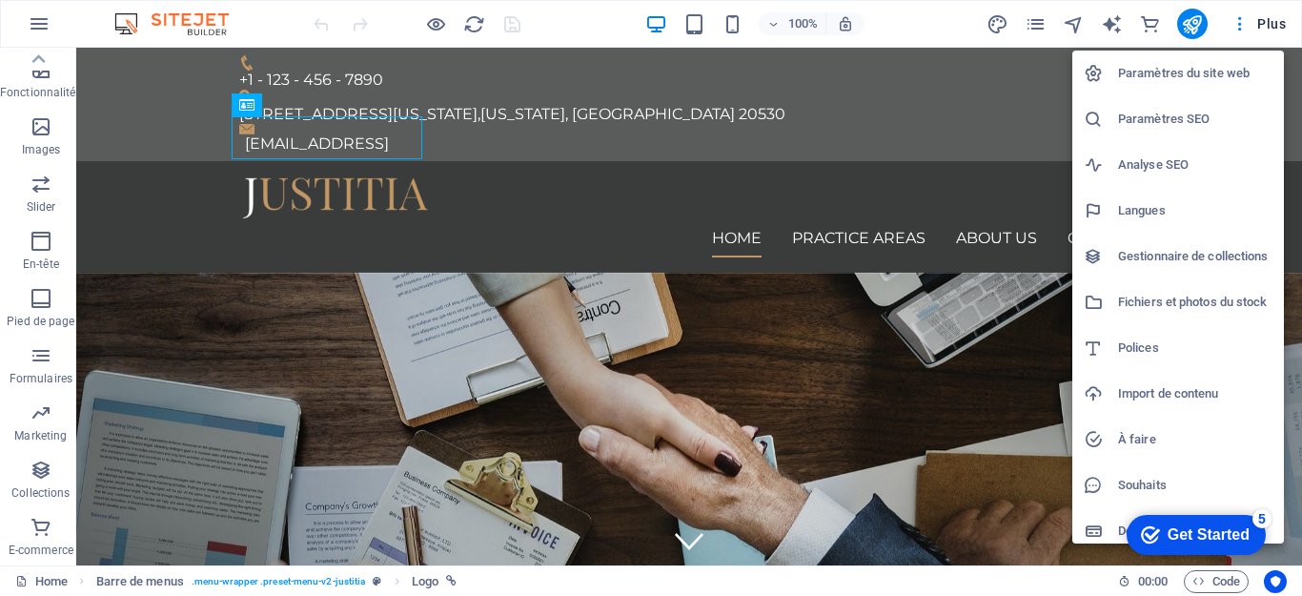
select select "7"
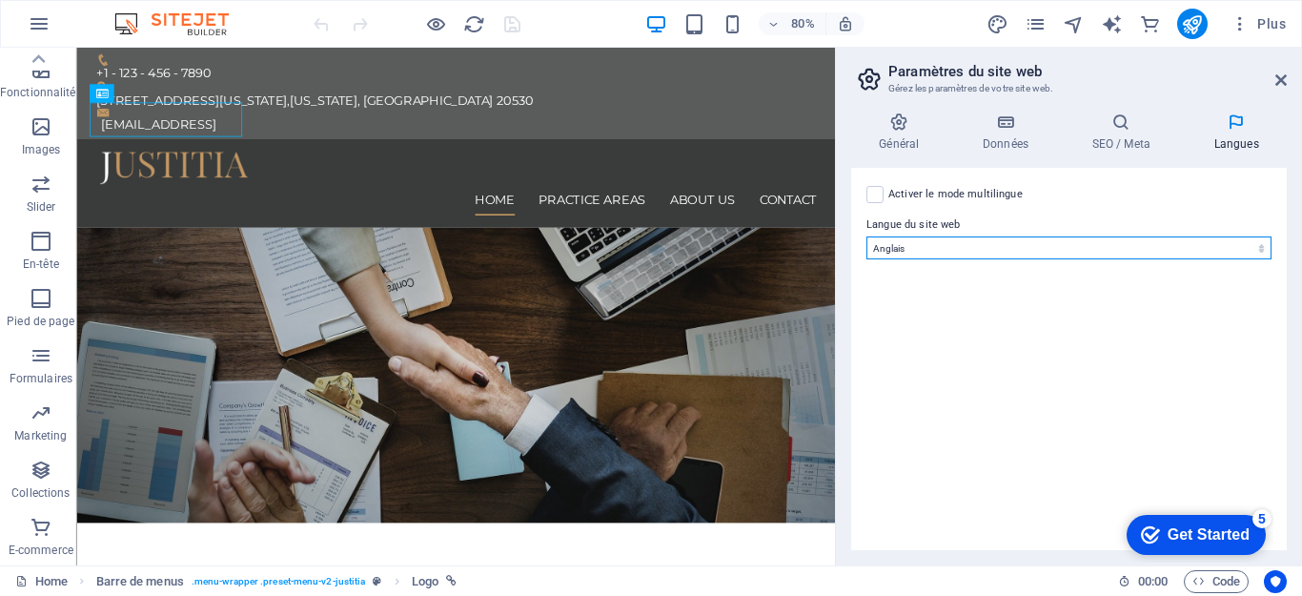
click at [1264, 250] on select "Abkhazian Afar Afrikaans Akan Albanais Allemand Amharic Anglais Arabe Aragonese…" at bounding box center [1069, 247] width 405 height 23
click at [867, 236] on select "Abkhazian Afar Afrikaans Akan Albanais Allemand Amharic Anglais Arabe Aragonese…" at bounding box center [1069, 247] width 405 height 23
click at [875, 192] on label at bounding box center [875, 194] width 17 height 17
click at [0, 0] on input "Activer le mode multilingue Pour désactiver plusieurs langues, supprimez-les ju…" at bounding box center [0, 0] width 0 height 0
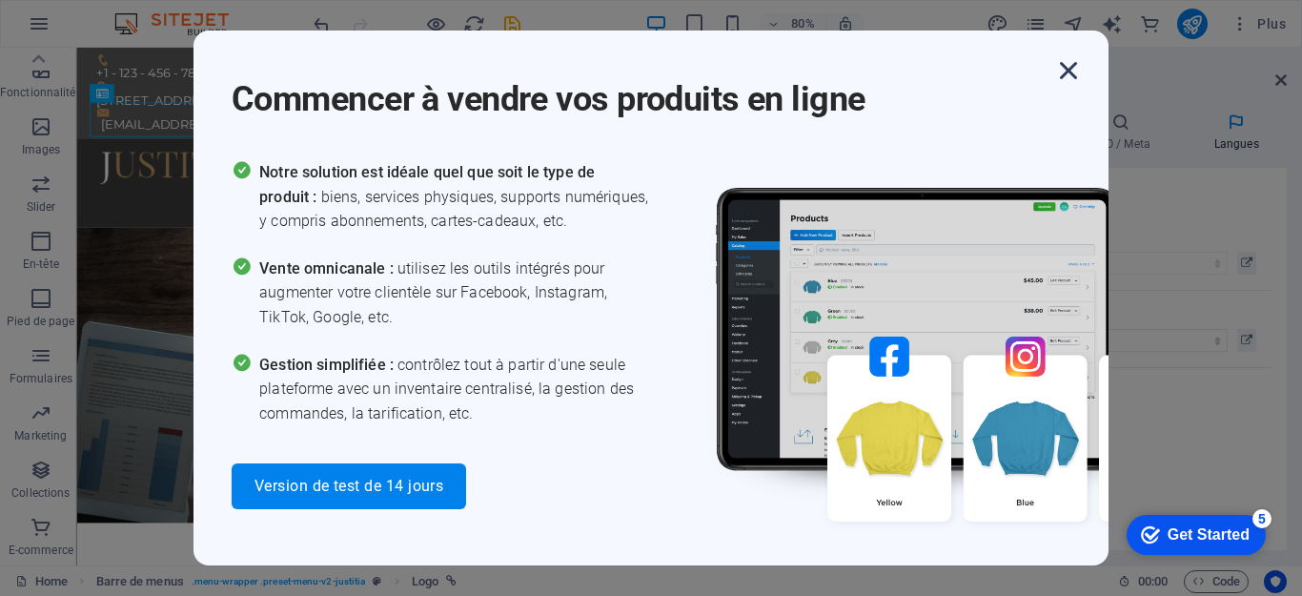
click at [1081, 72] on icon "button" at bounding box center [1068, 70] width 34 height 34
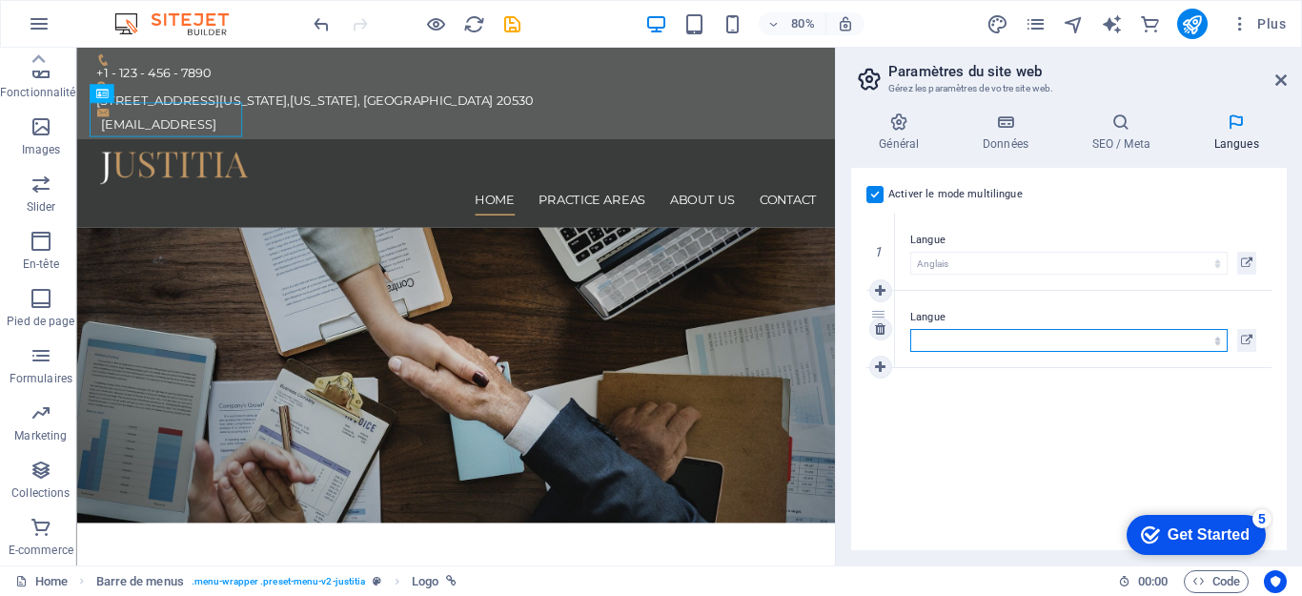
click at [980, 335] on select "Abkhazian Afar Afrikaans Akan Albanais Allemand Amharic Anglais Arabe Aragonese…" at bounding box center [1068, 340] width 317 height 23
select select "50"
click at [910, 329] on select "Abkhazian Afar Afrikaans Akan Albanais Allemand Amharic Anglais Arabe Aragonese…" at bounding box center [1068, 340] width 317 height 23
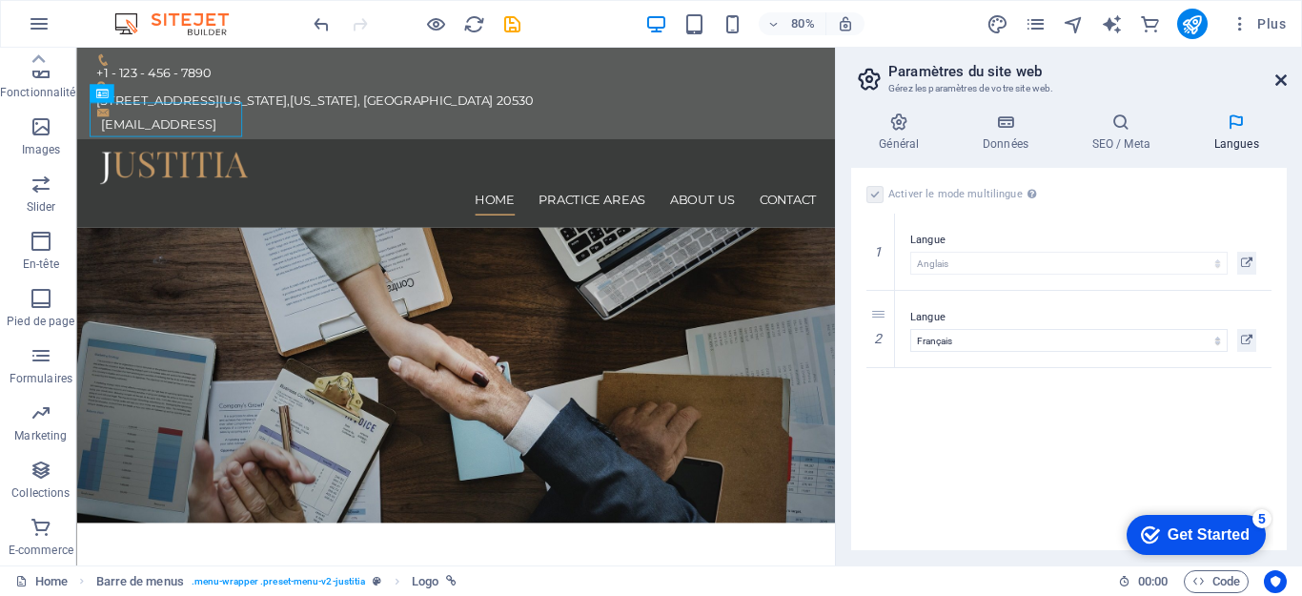
click at [1283, 75] on icon at bounding box center [1280, 79] width 11 height 15
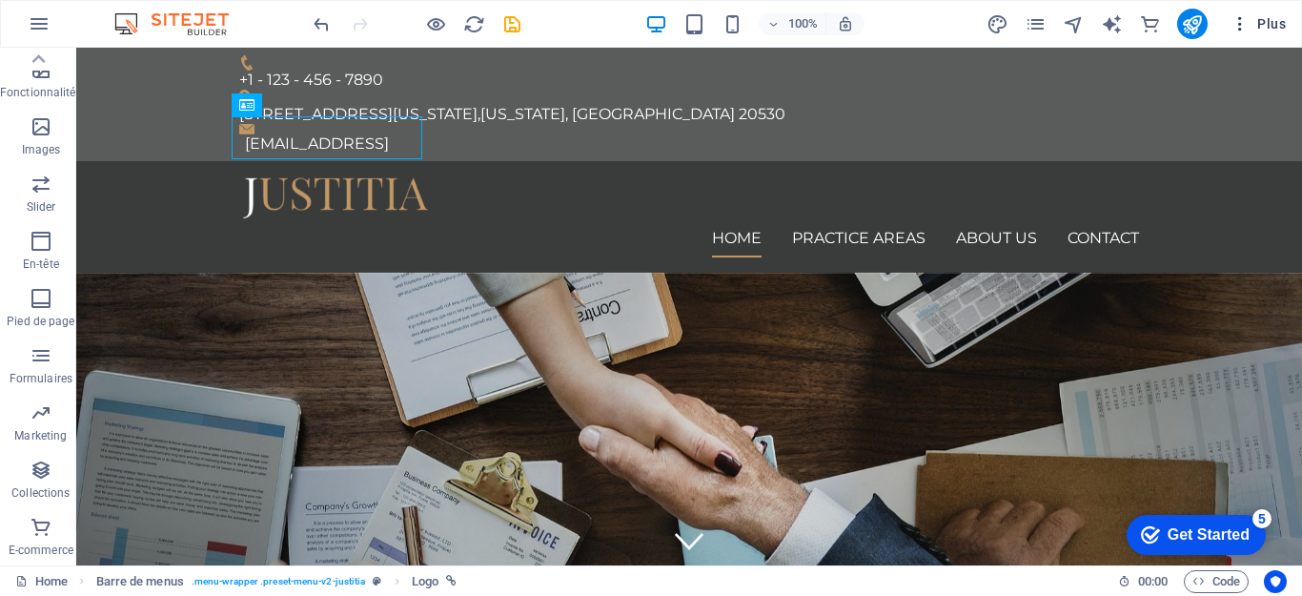
click at [1269, 15] on span "Plus" at bounding box center [1258, 23] width 55 height 19
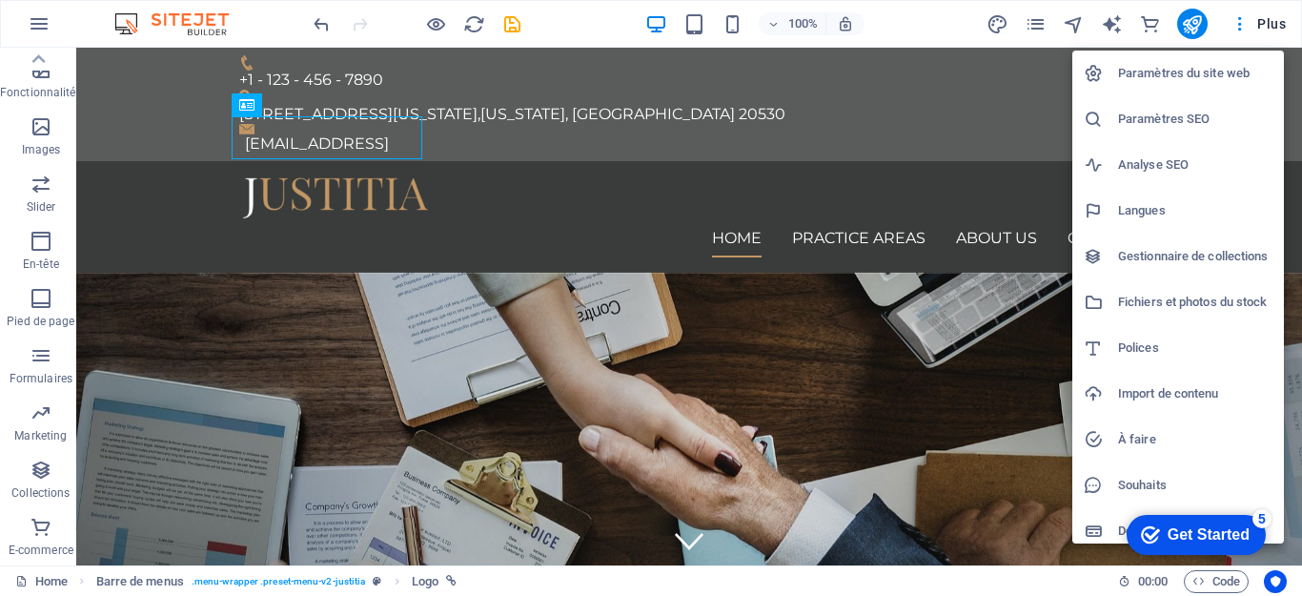
click at [1165, 208] on h6 "Langues" at bounding box center [1195, 210] width 154 height 23
select select "7"
select select "50"
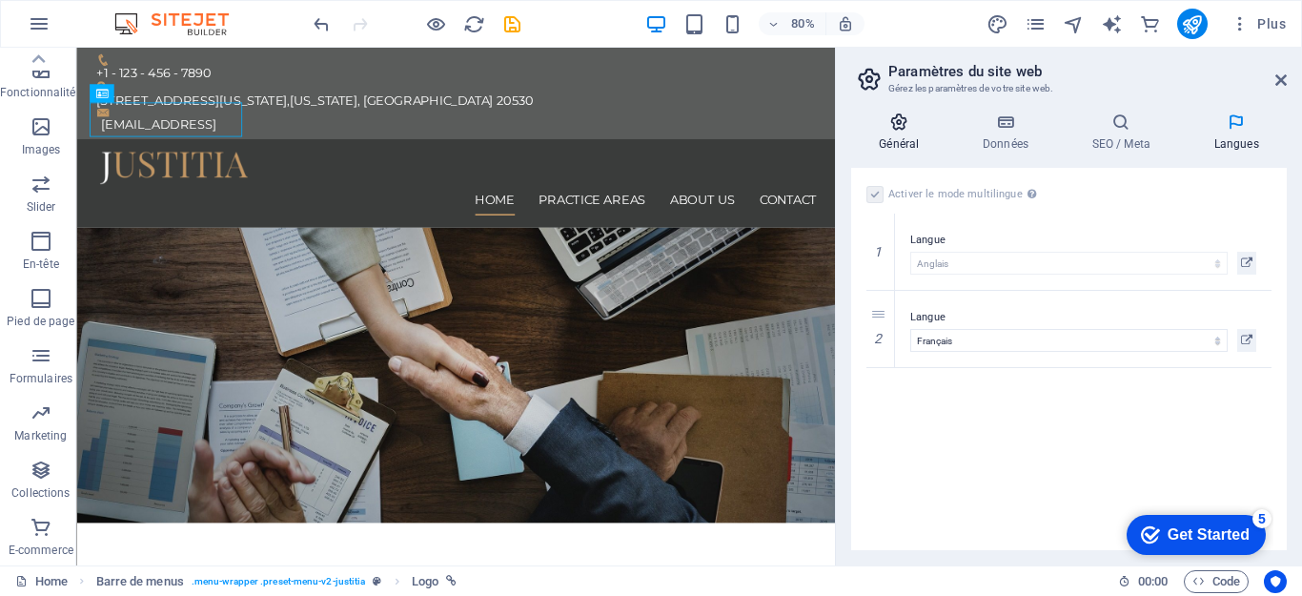
click at [906, 138] on h4 "Général" at bounding box center [903, 132] width 104 height 40
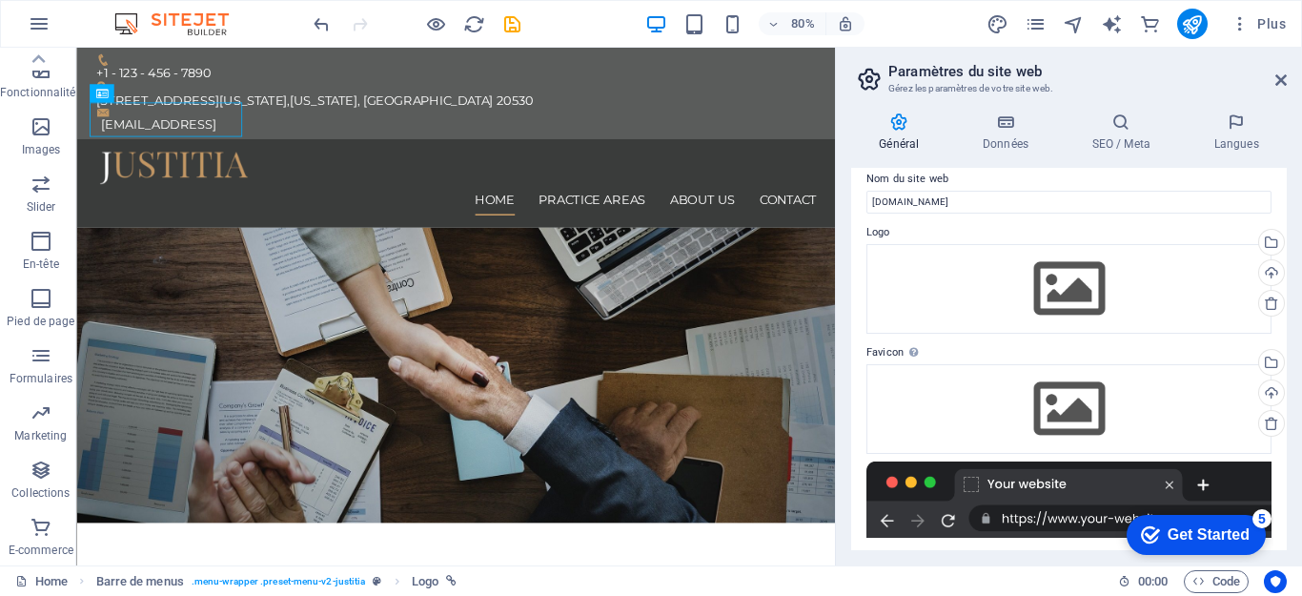
scroll to position [0, 0]
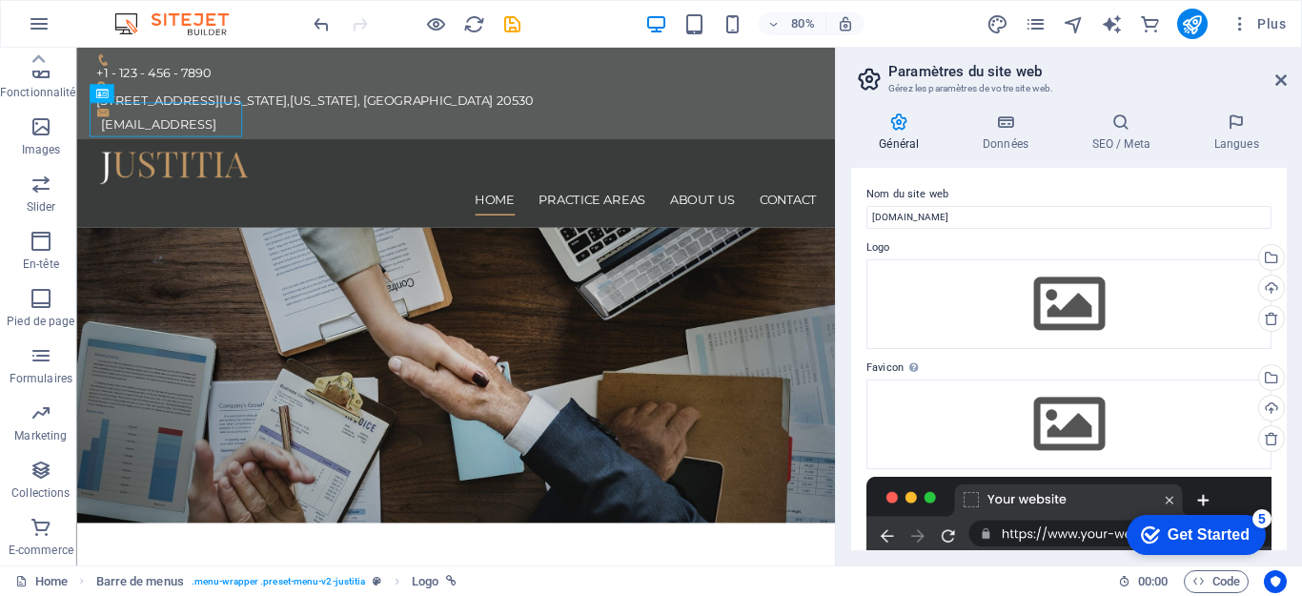
click at [1089, 495] on div at bounding box center [1069, 515] width 405 height 76
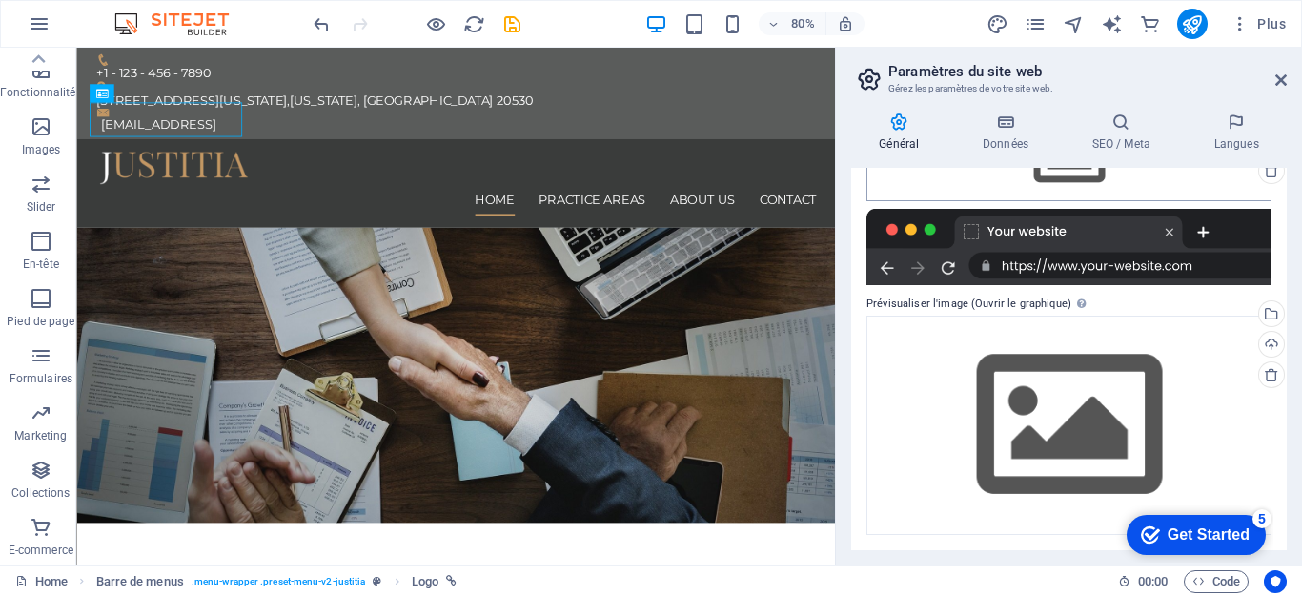
scroll to position [77, 0]
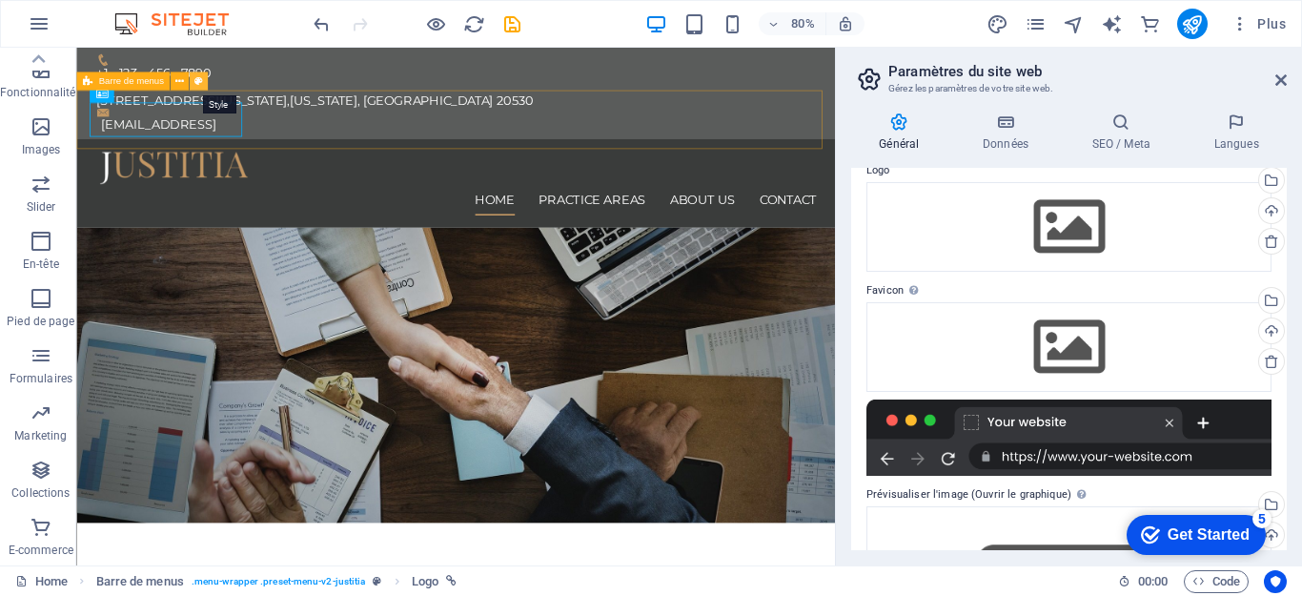
click at [196, 83] on icon at bounding box center [198, 81] width 9 height 16
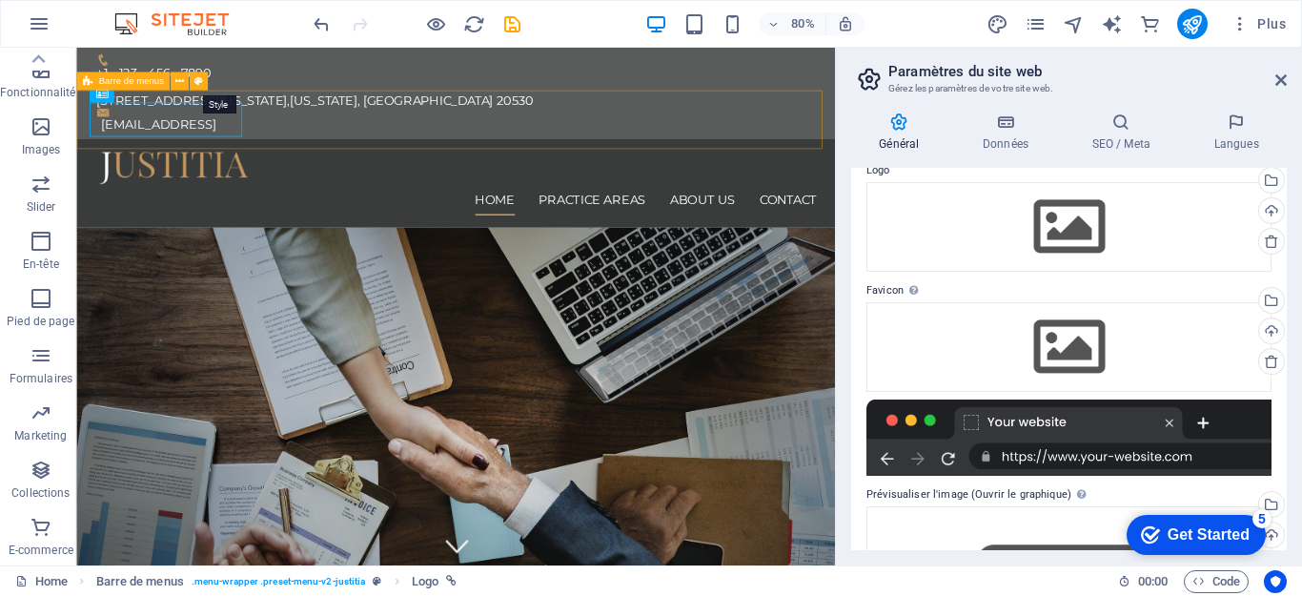
select select "rem"
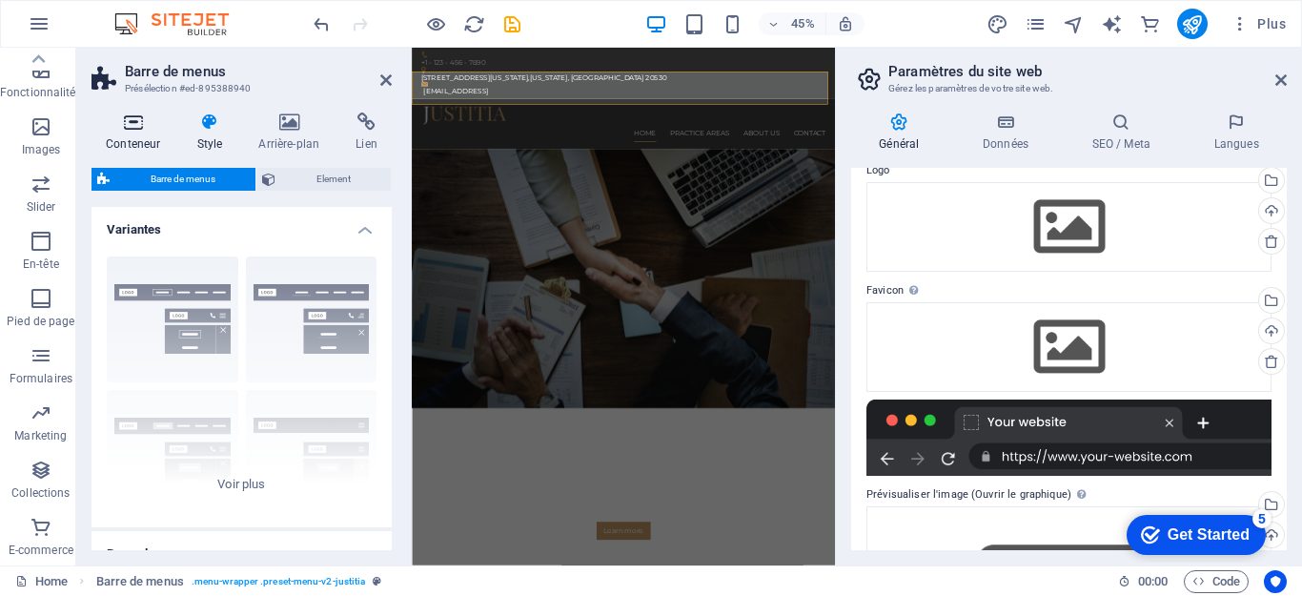
click at [133, 130] on icon at bounding box center [133, 121] width 83 height 19
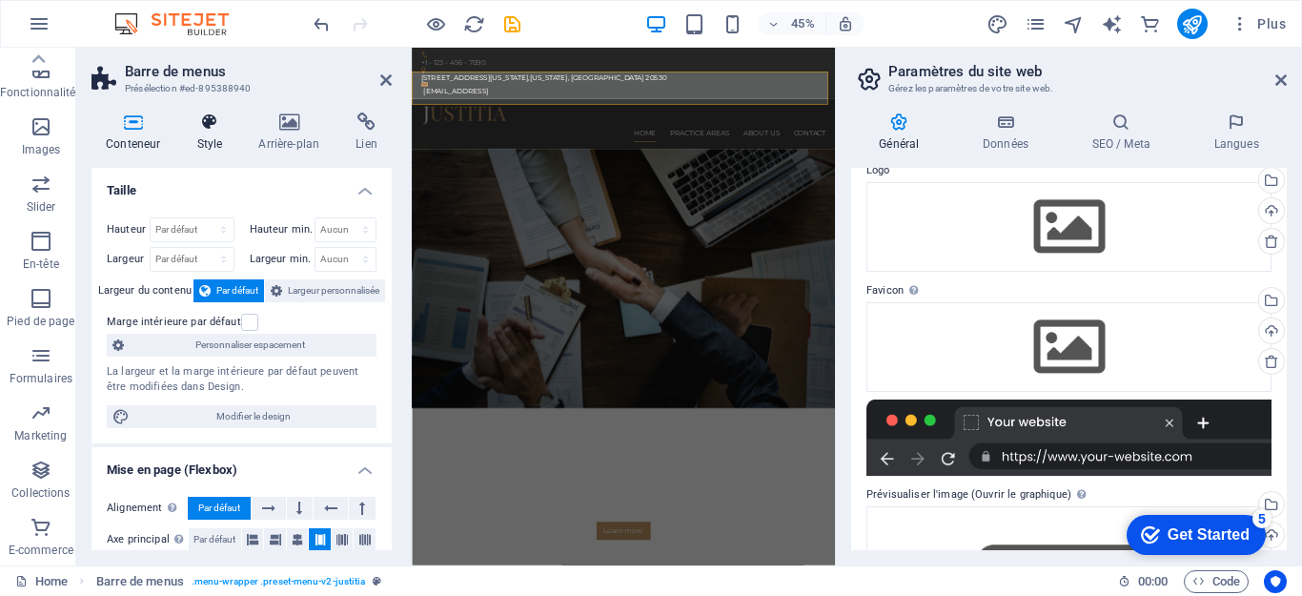
click at [194, 135] on h4 "Style" at bounding box center [213, 132] width 62 height 40
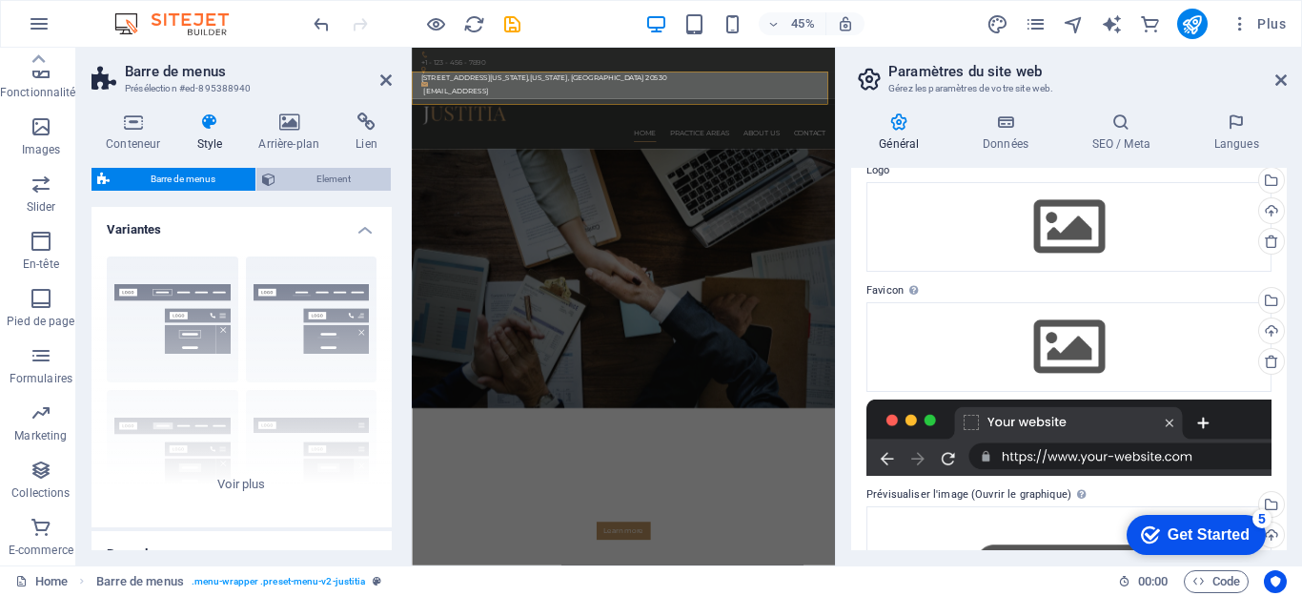
click at [323, 174] on span "Element" at bounding box center [333, 179] width 104 height 23
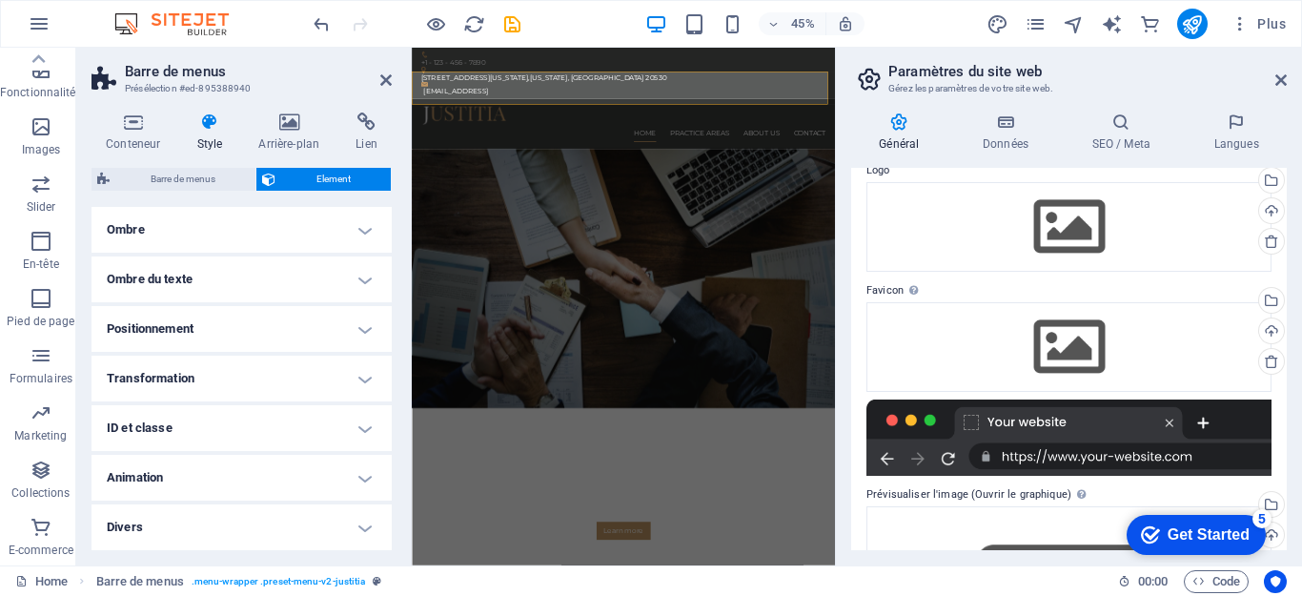
scroll to position [0, 0]
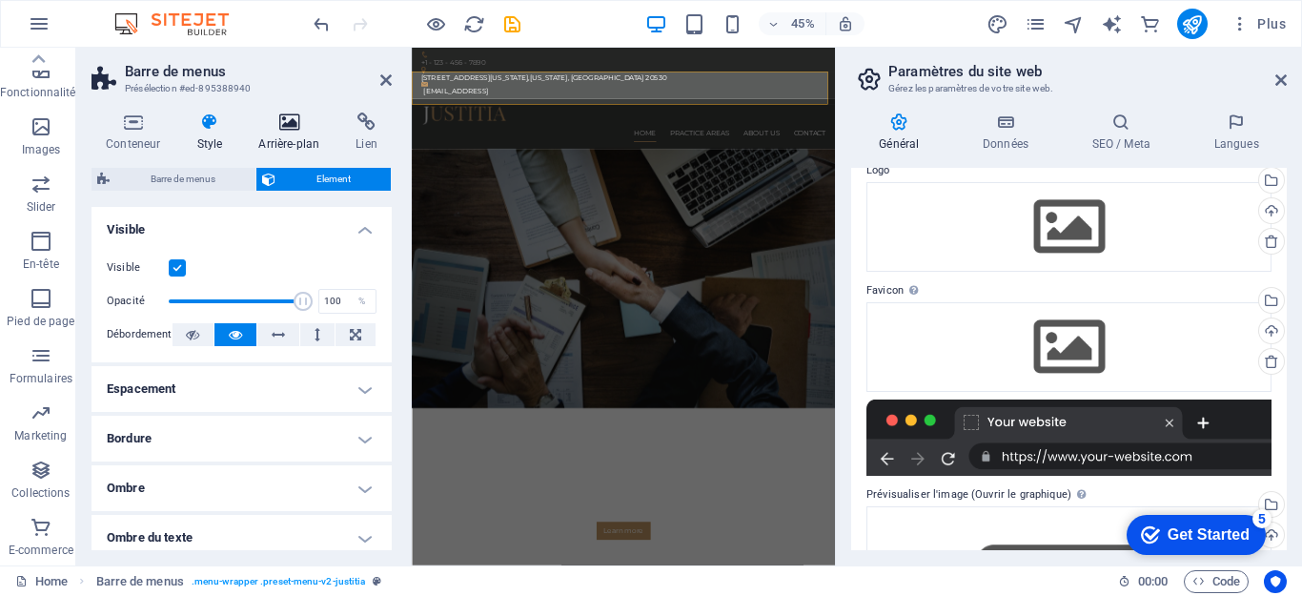
click at [295, 133] on h4 "Arrière-plan" at bounding box center [292, 132] width 97 height 40
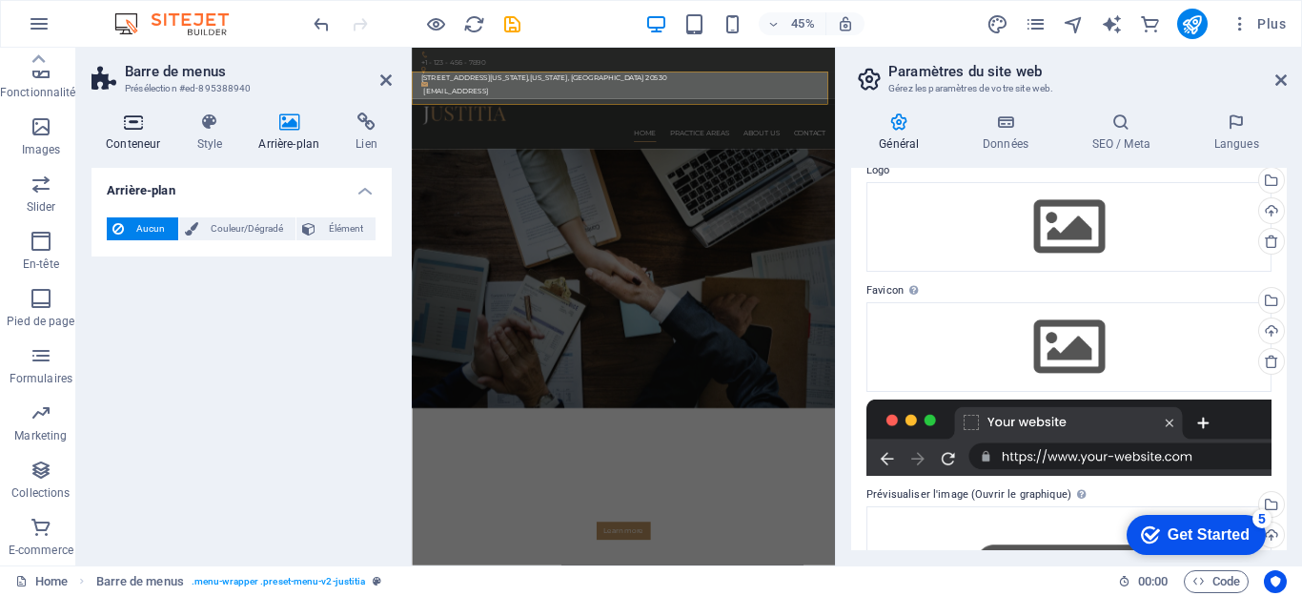
click at [139, 135] on h4 "Conteneur" at bounding box center [137, 132] width 91 height 40
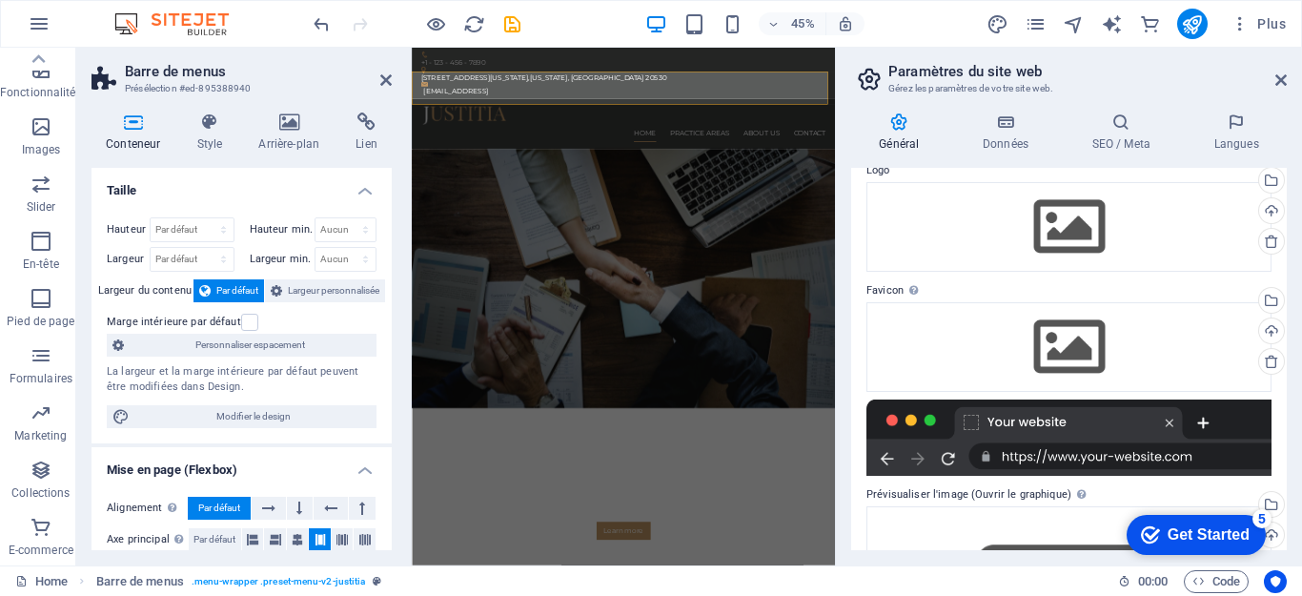
click at [383, 71] on h2 "Barre de menus" at bounding box center [258, 71] width 267 height 17
click at [382, 76] on icon at bounding box center [385, 79] width 11 height 15
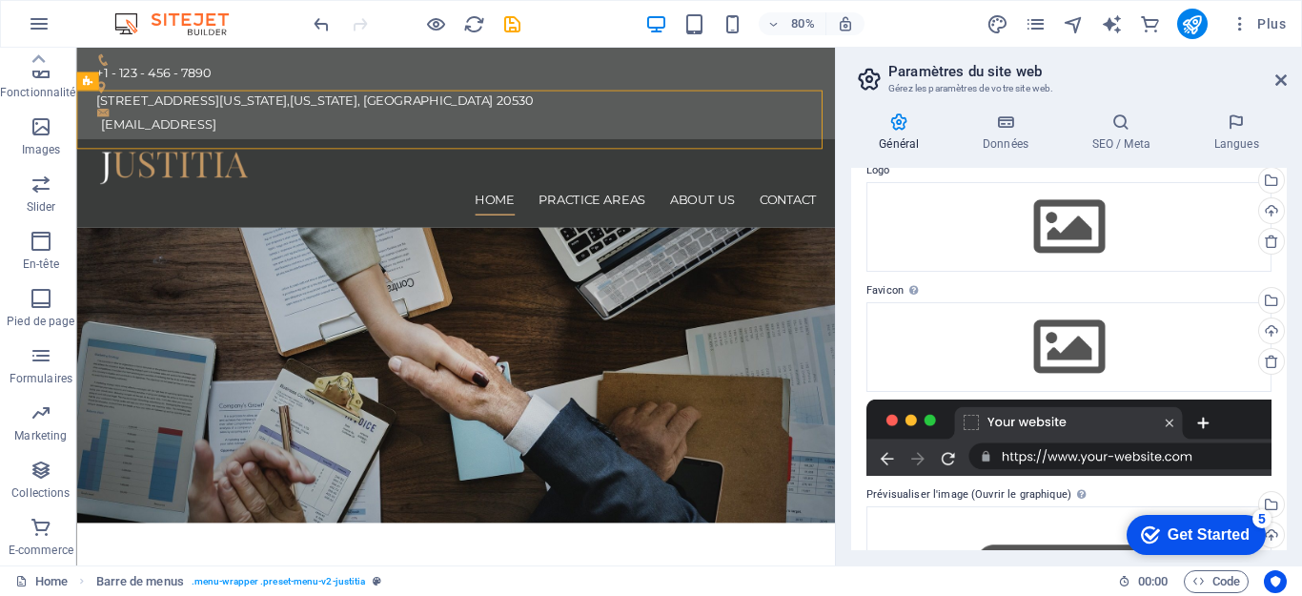
click at [596, 14] on div "80% Plus" at bounding box center [802, 24] width 984 height 31
click at [1277, 79] on icon at bounding box center [1280, 79] width 11 height 15
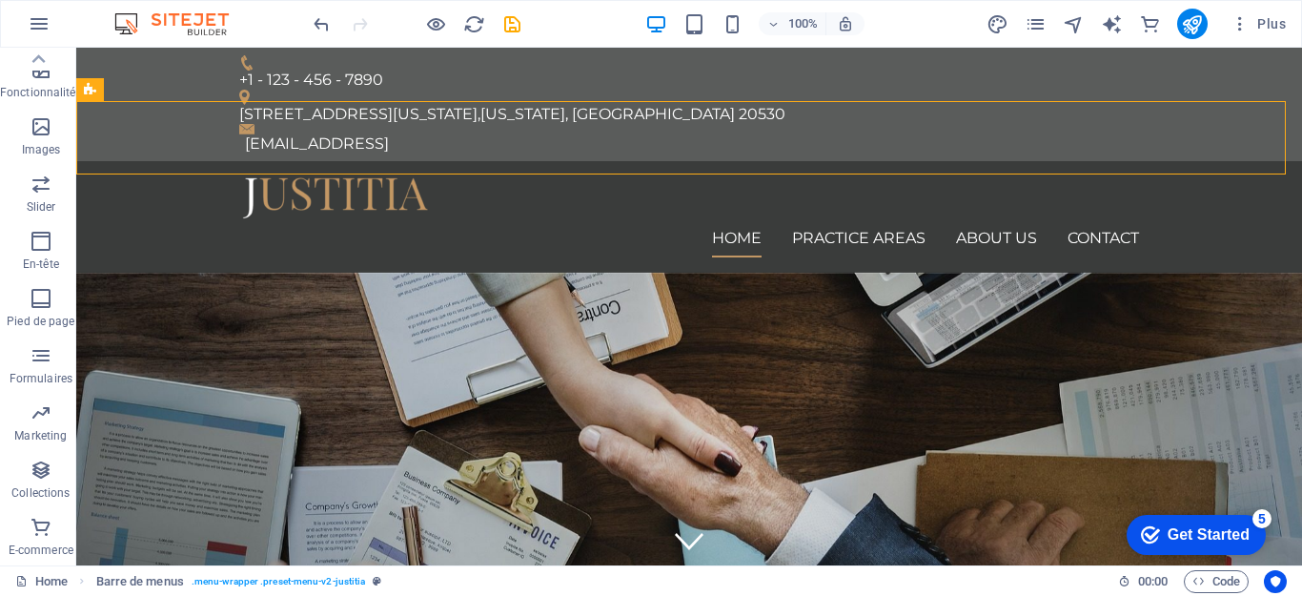
click at [619, 31] on div "100% Plus" at bounding box center [802, 24] width 984 height 31
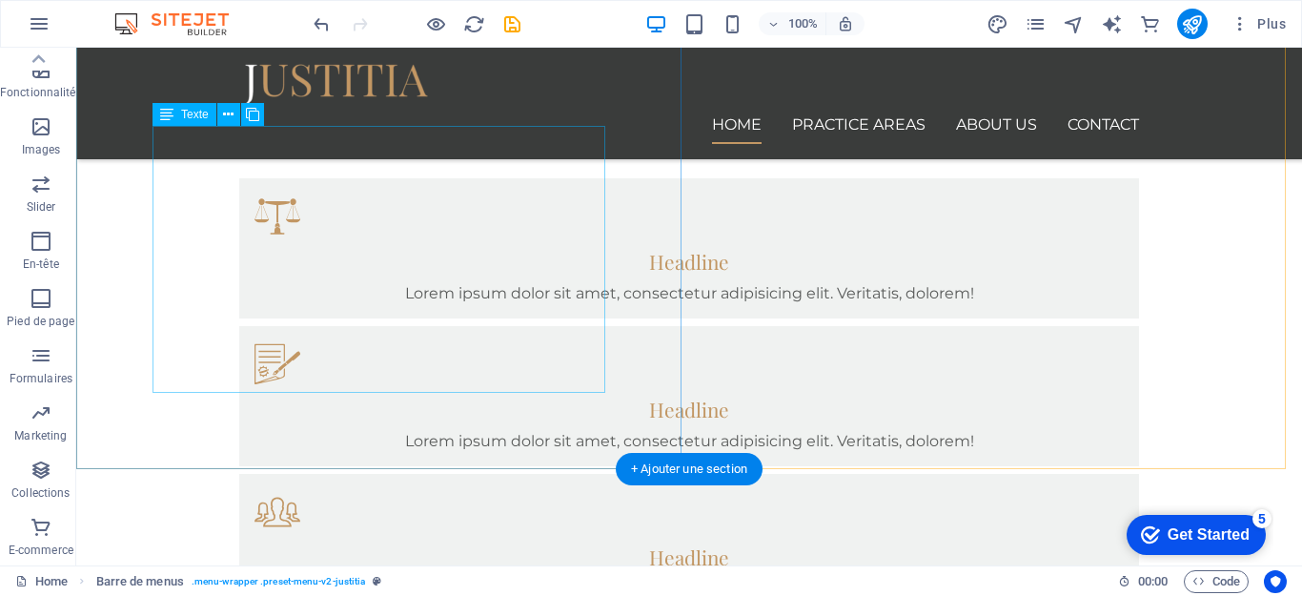
scroll to position [1144, 0]
